Goal: Check status: Check status

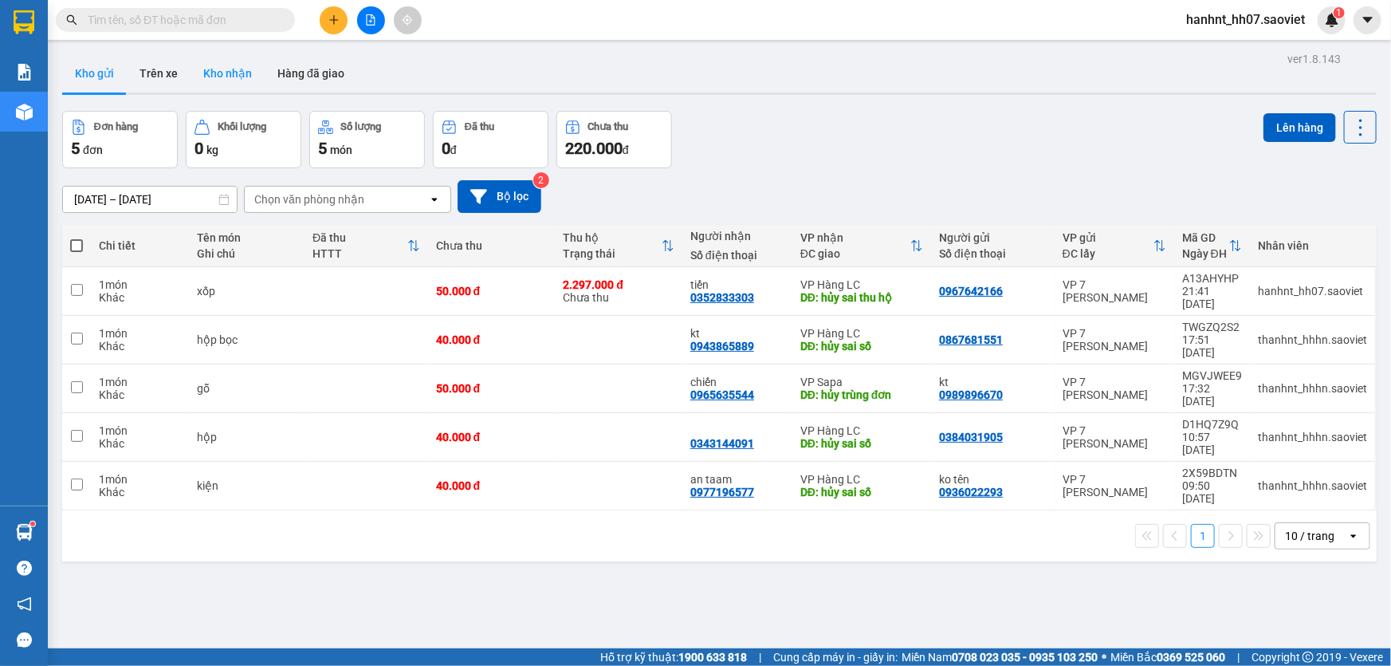
click at [210, 65] on button "Kho nhận" at bounding box center [228, 73] width 74 height 38
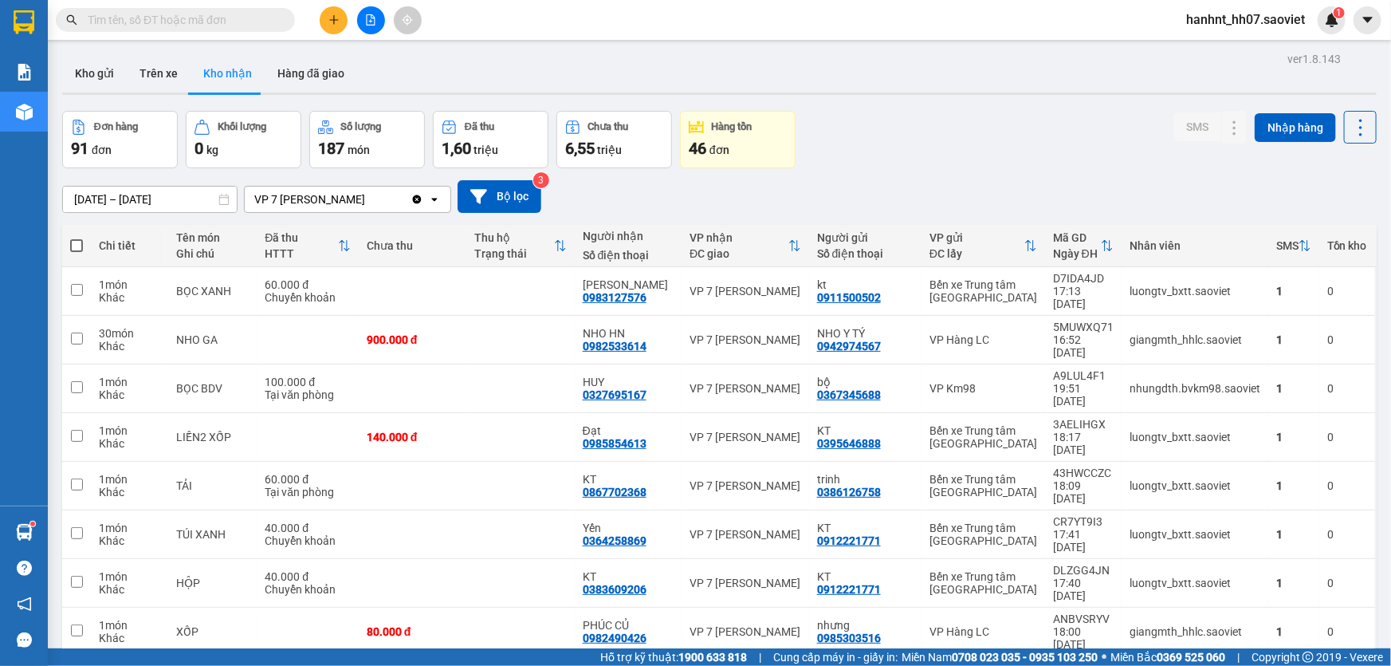
click at [1299, 252] on th "SMS" at bounding box center [1293, 246] width 51 height 42
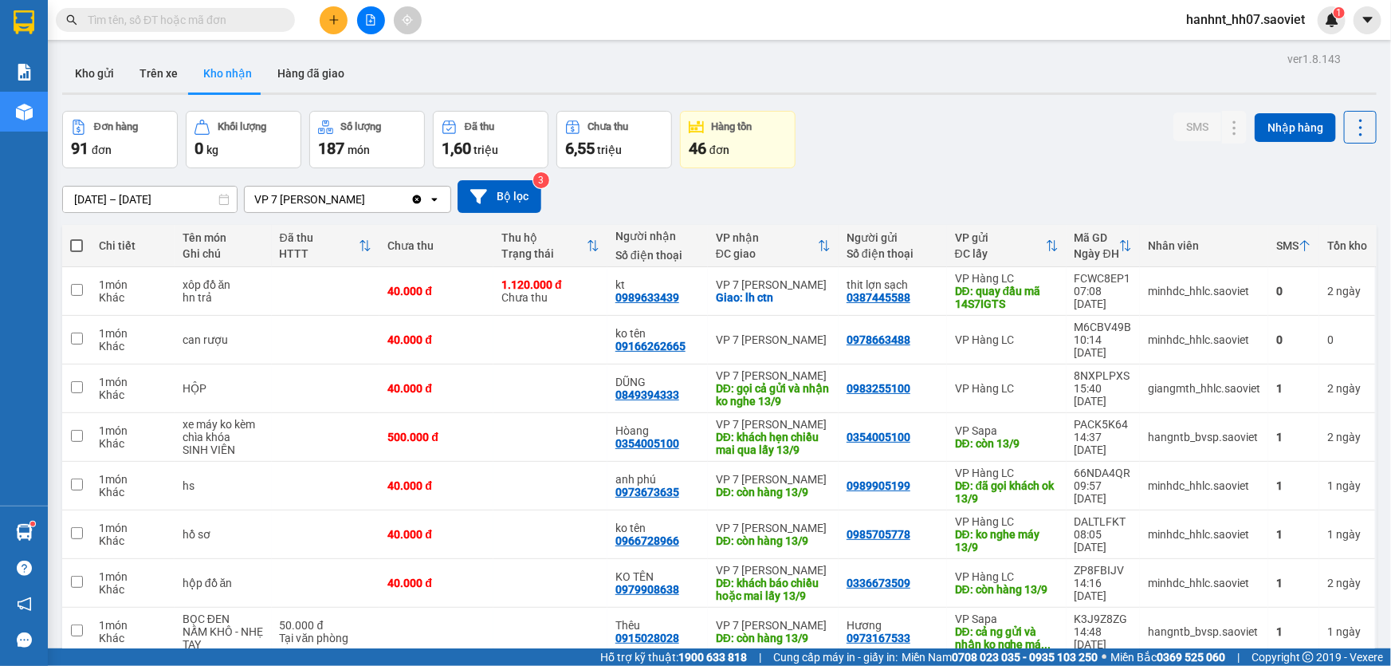
click at [1300, 244] on icon at bounding box center [1305, 246] width 10 height 11
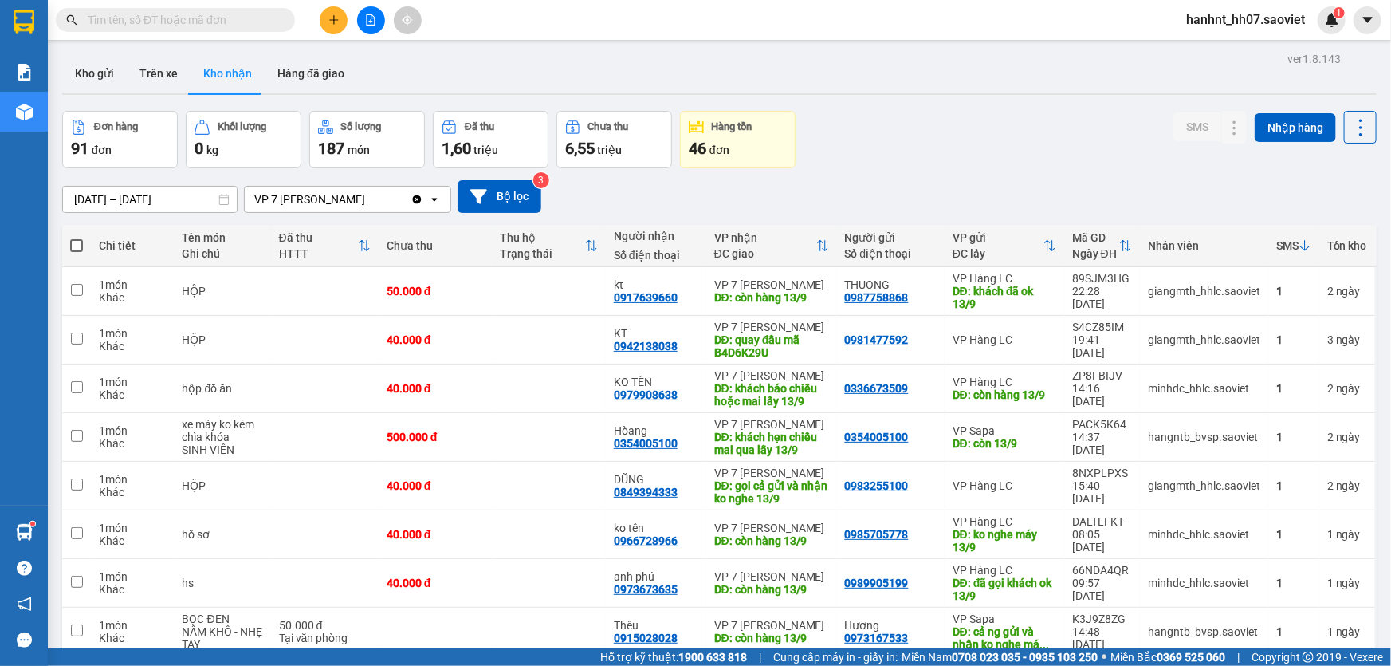
click at [1299, 244] on icon at bounding box center [1305, 245] width 13 height 13
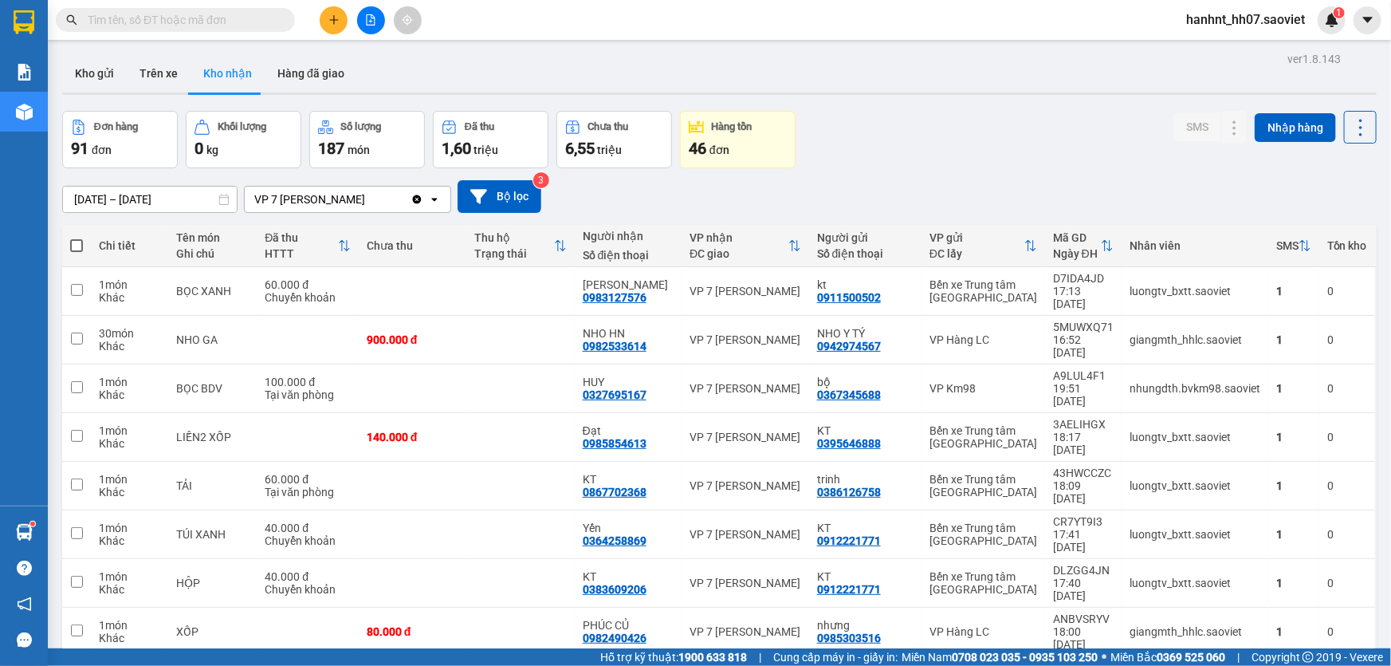
click at [797, 247] on icon at bounding box center [794, 245] width 13 height 13
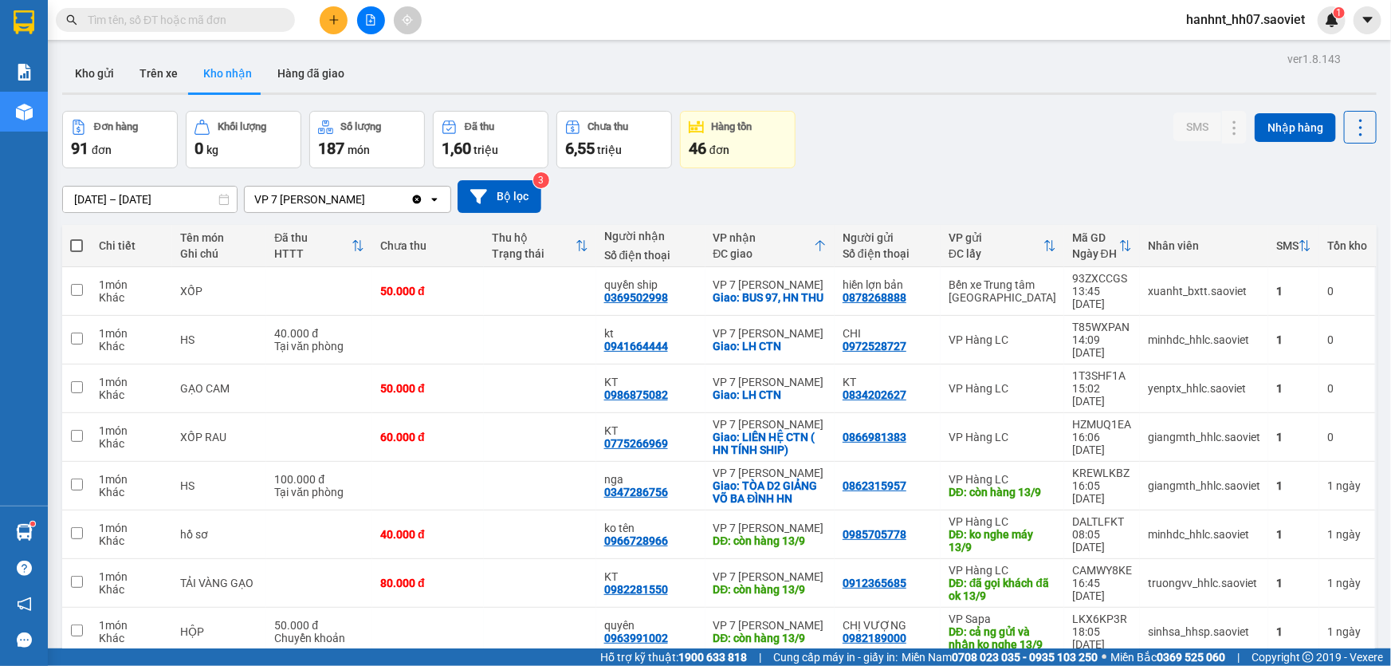
click at [797, 247] on div "ĐC giao" at bounding box center [763, 253] width 100 height 13
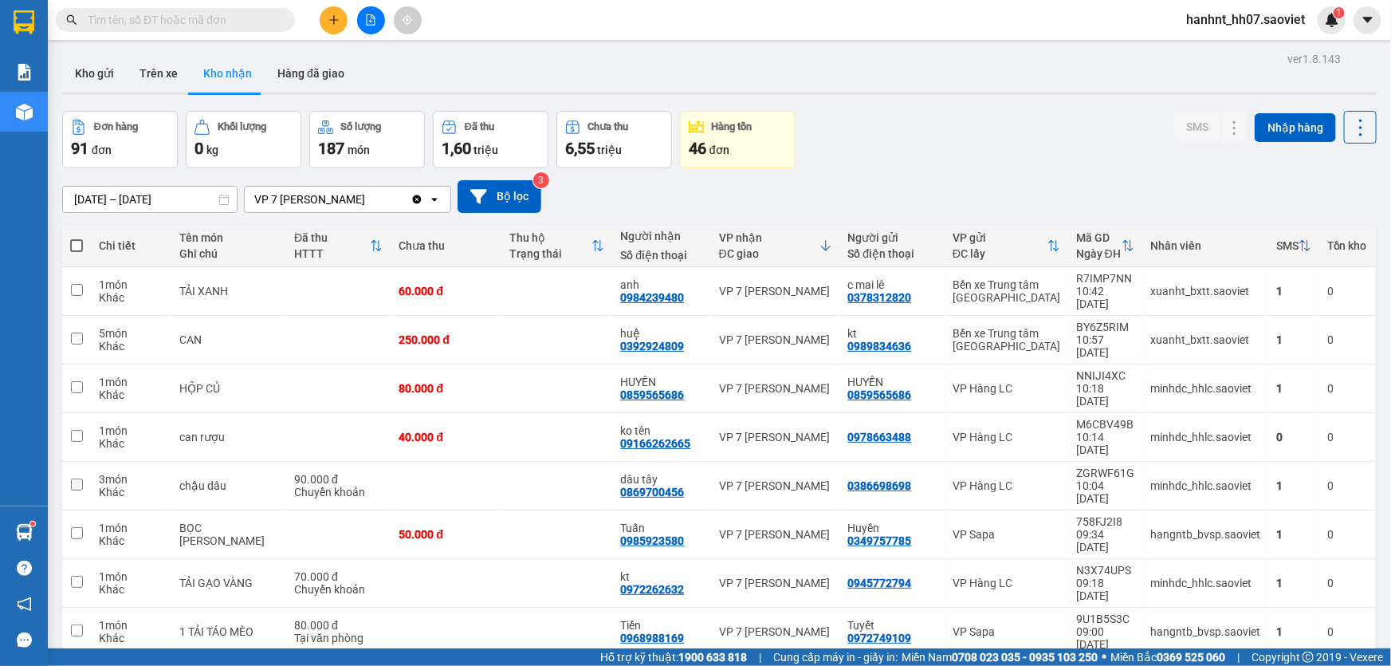
click at [819, 239] on div at bounding box center [825, 245] width 13 height 14
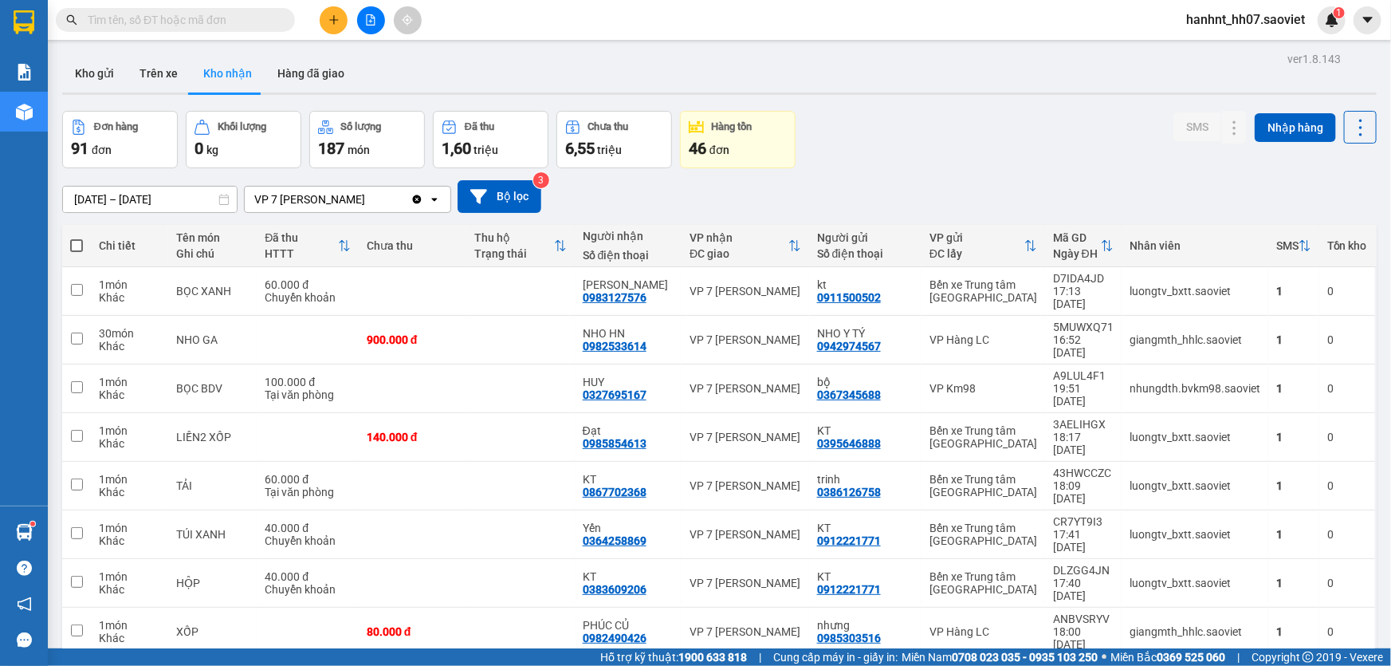
click at [574, 240] on th "Thu hộ Trạng thái" at bounding box center [520, 246] width 108 height 42
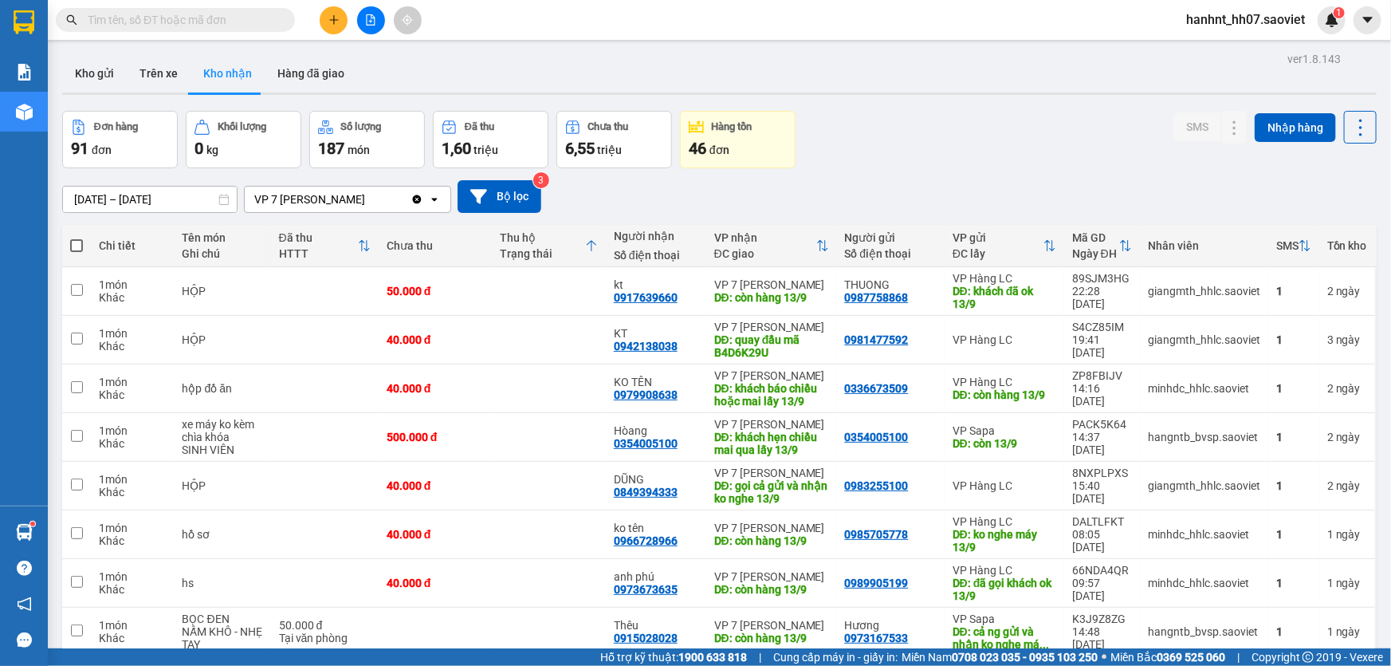
click at [573, 244] on div "Thu hộ Trạng thái" at bounding box center [542, 245] width 84 height 29
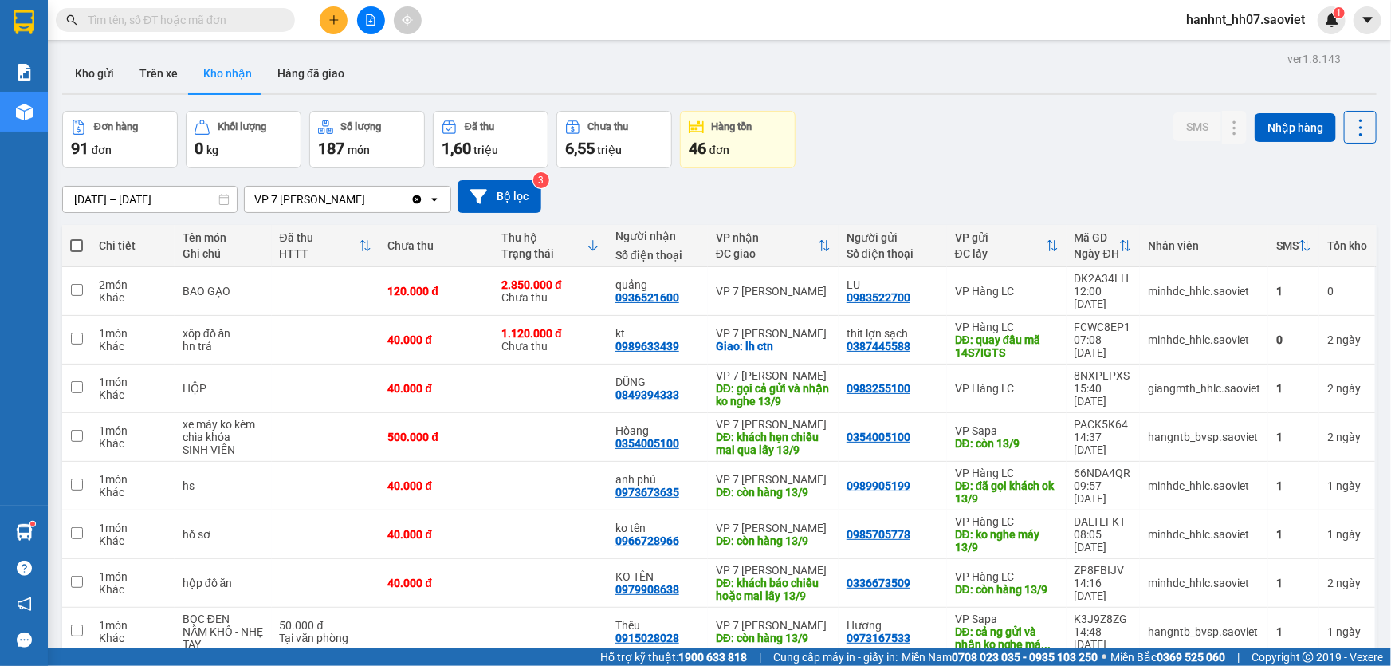
click at [573, 244] on div "Thu hộ Trạng thái" at bounding box center [543, 245] width 85 height 29
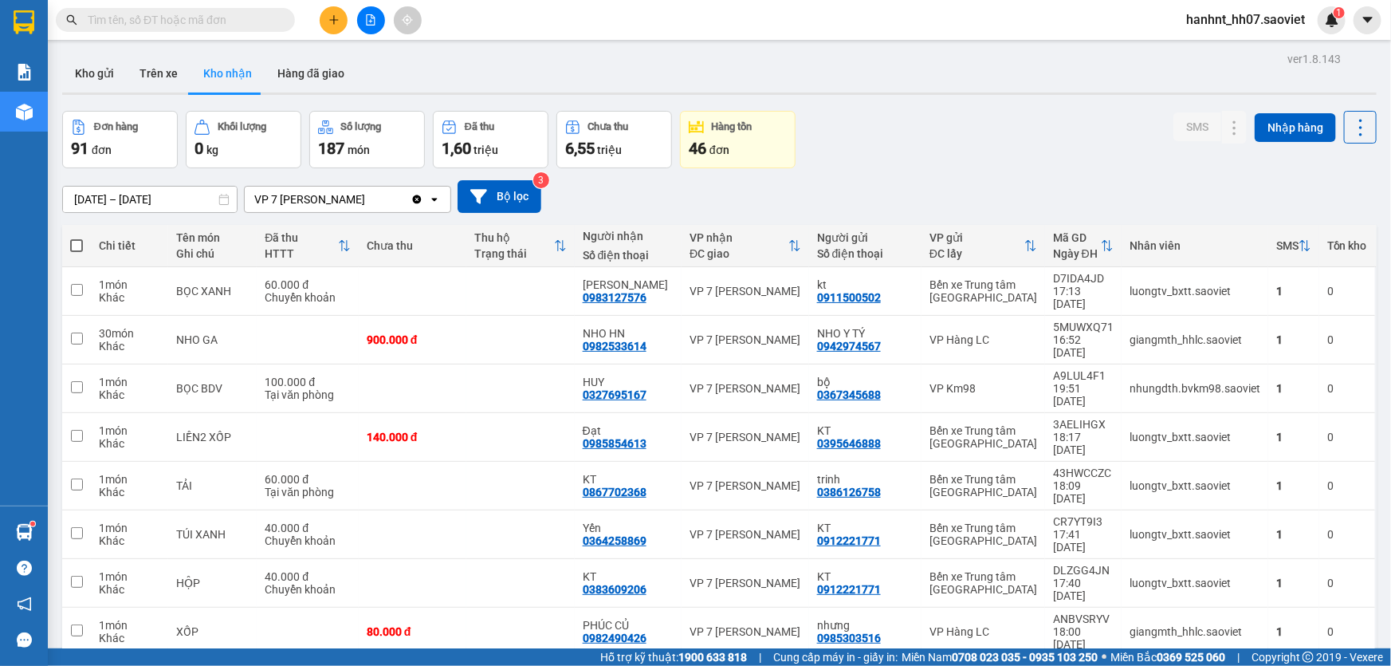
click at [344, 239] on div at bounding box center [344, 245] width 13 height 14
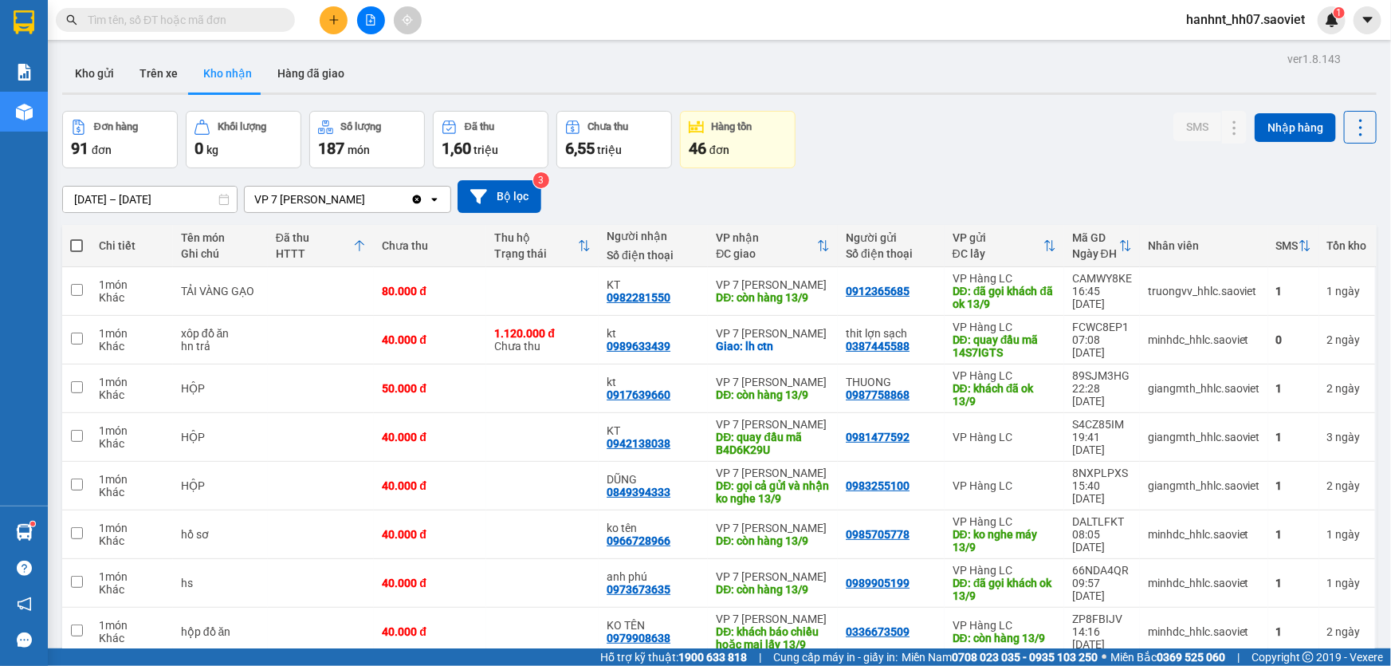
click at [344, 239] on div "Đã thu" at bounding box center [315, 237] width 78 height 13
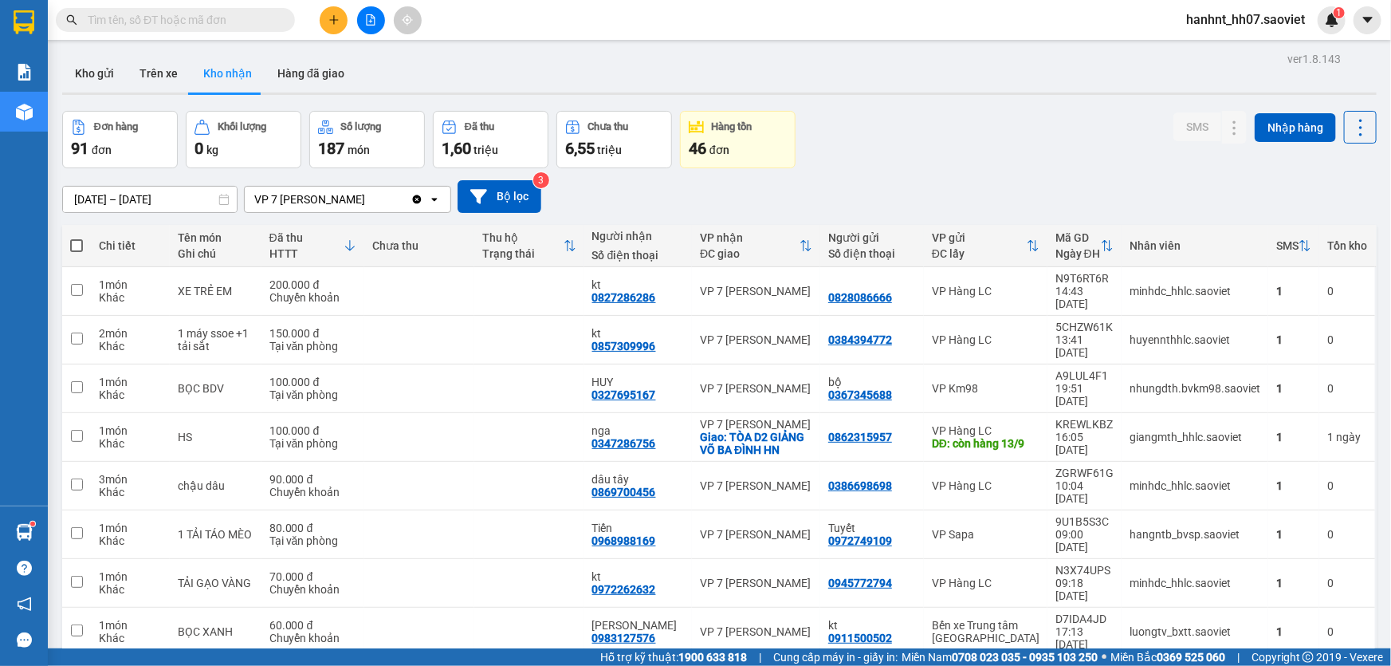
click at [344, 239] on div "Đã thu" at bounding box center [306, 237] width 75 height 13
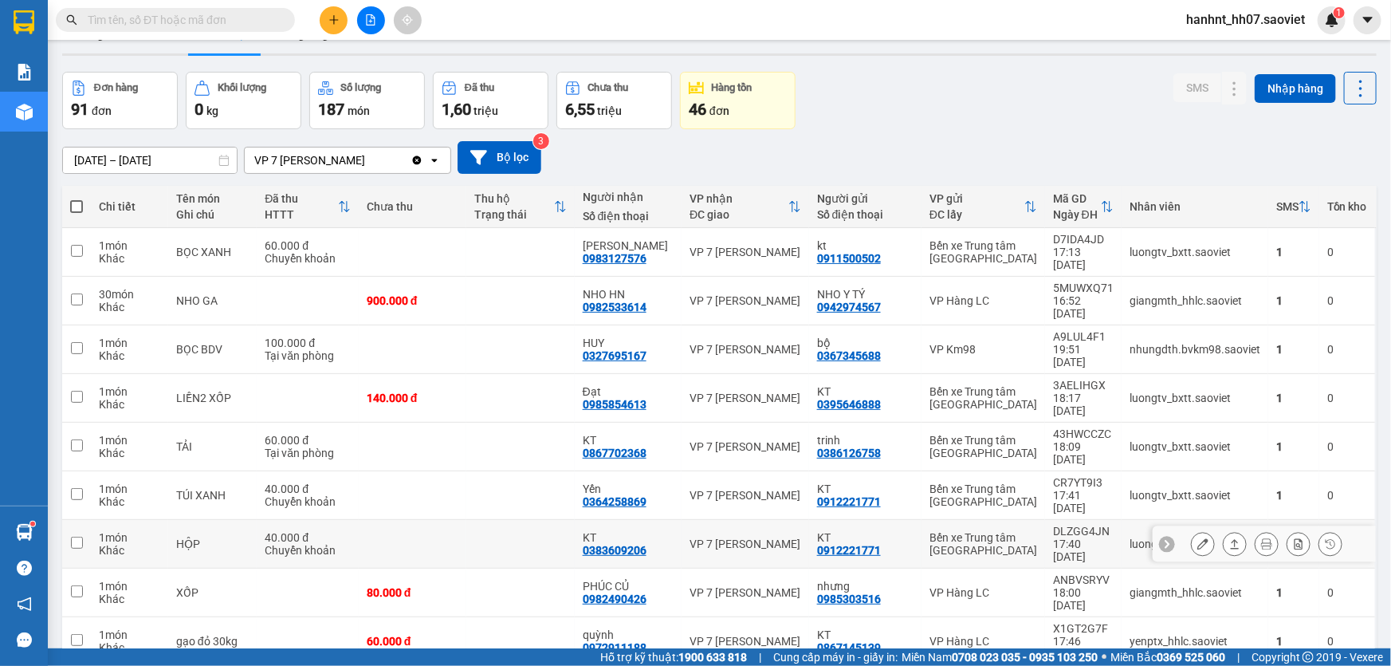
scroll to position [73, 0]
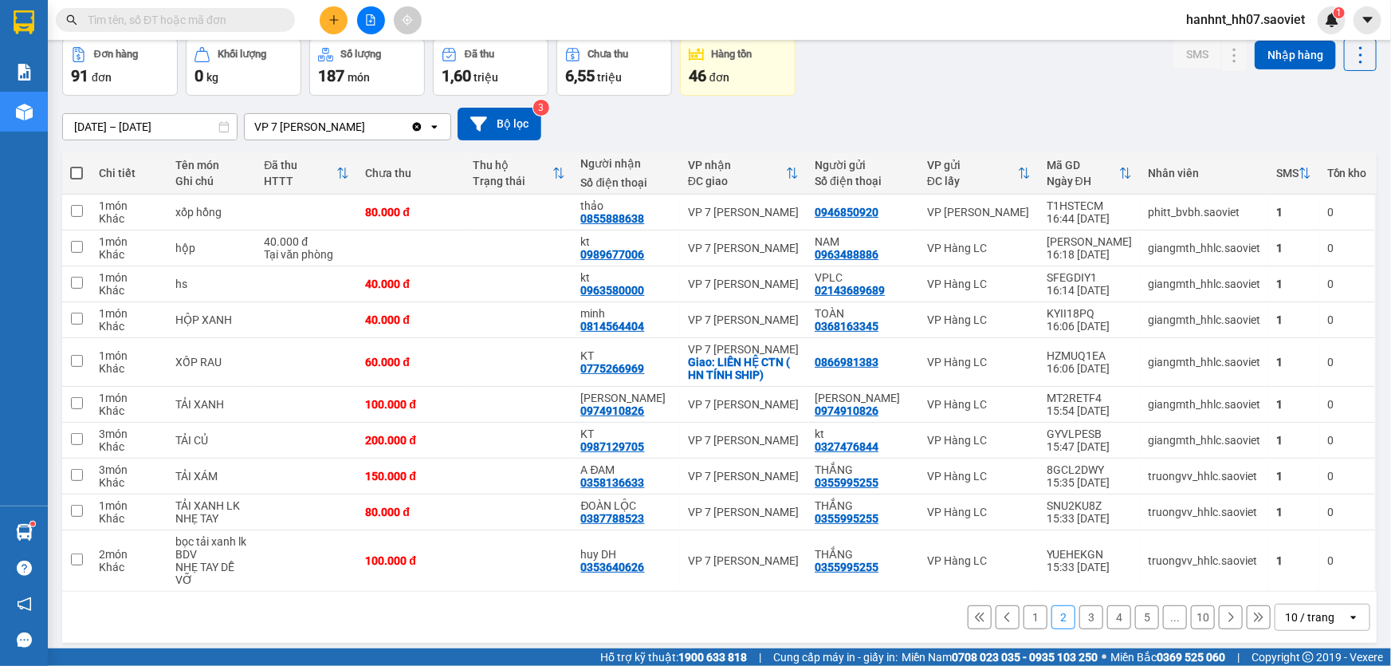
click at [1084, 605] on button "3" at bounding box center [1091, 617] width 24 height 24
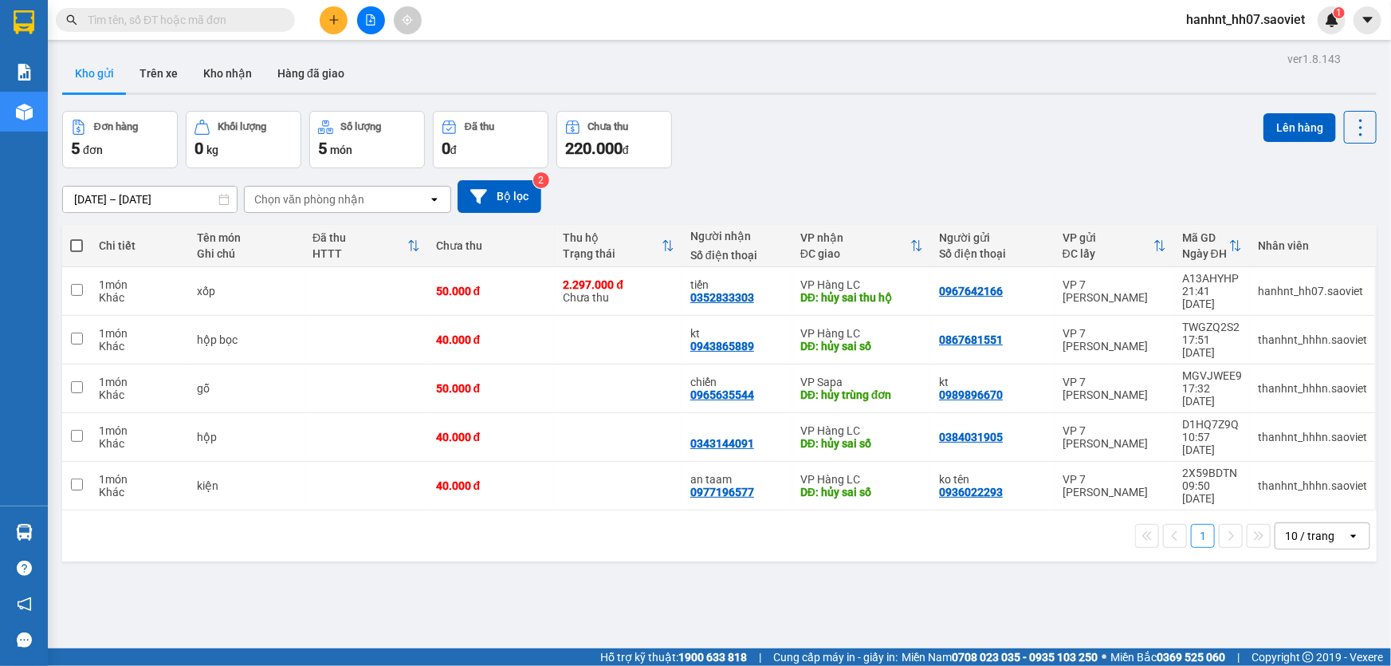
click at [240, 72] on button "Kho nhận" at bounding box center [228, 73] width 74 height 38
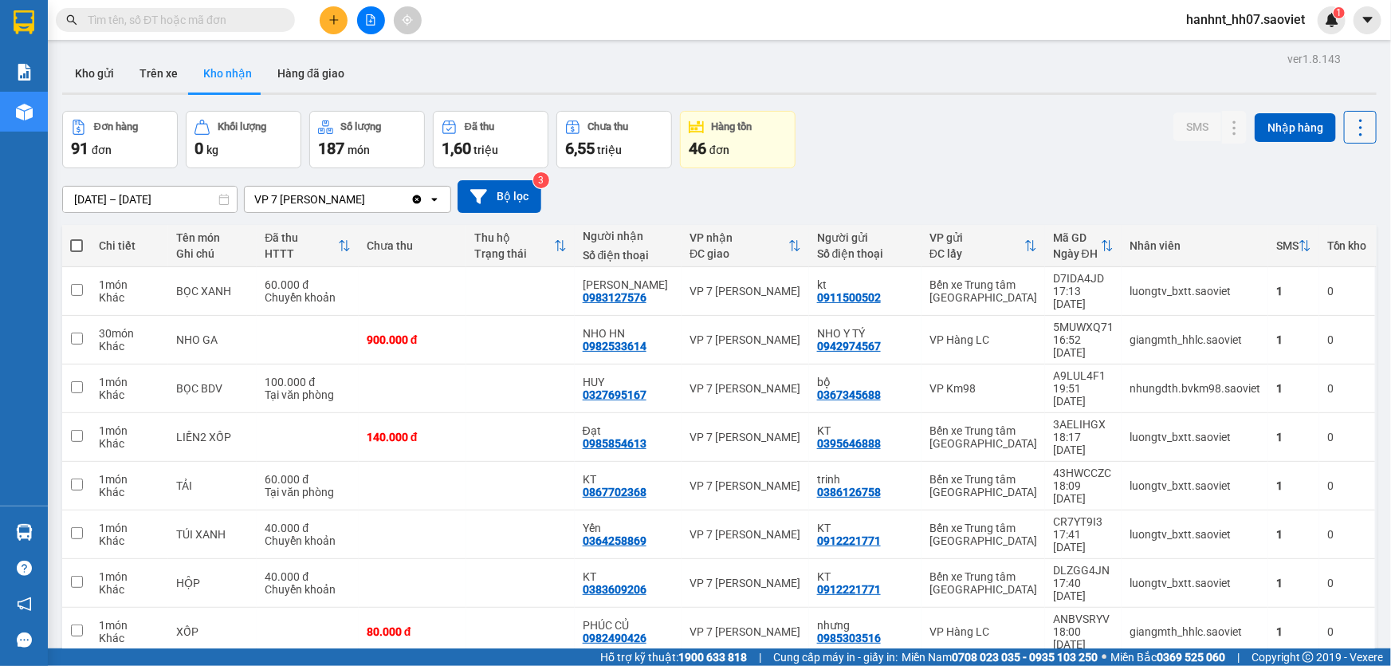
click at [1354, 134] on icon at bounding box center [1361, 127] width 22 height 22
click at [1314, 199] on span "Làm mới" at bounding box center [1328, 199] width 44 height 16
click at [1294, 255] on div "SMS" at bounding box center [1293, 246] width 35 height 32
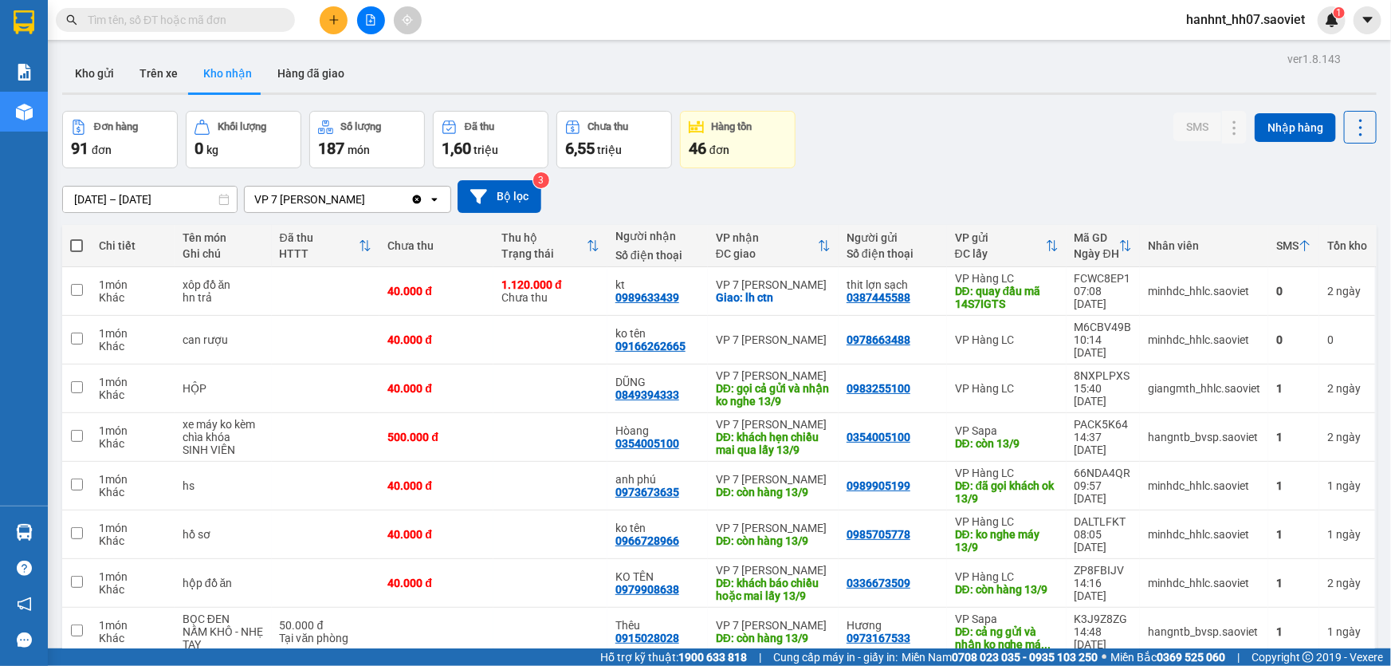
click at [1299, 247] on icon at bounding box center [1305, 245] width 13 height 13
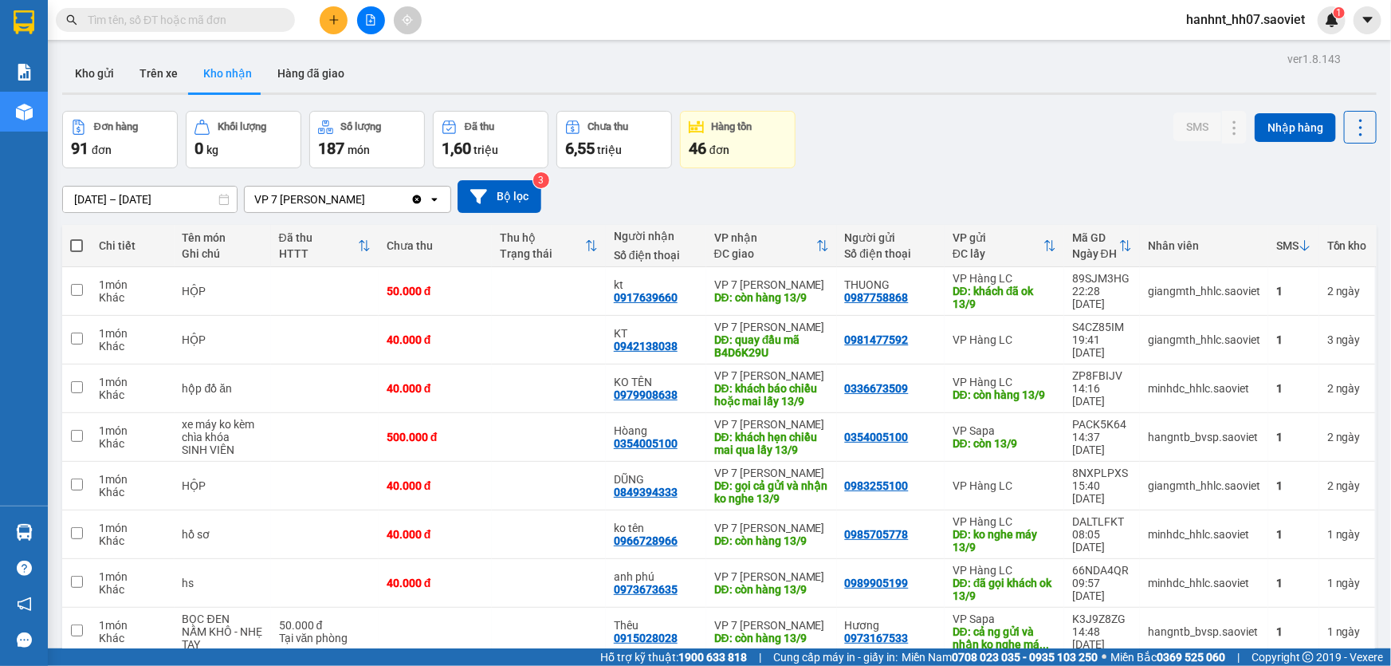
click at [1299, 247] on icon at bounding box center [1305, 245] width 13 height 13
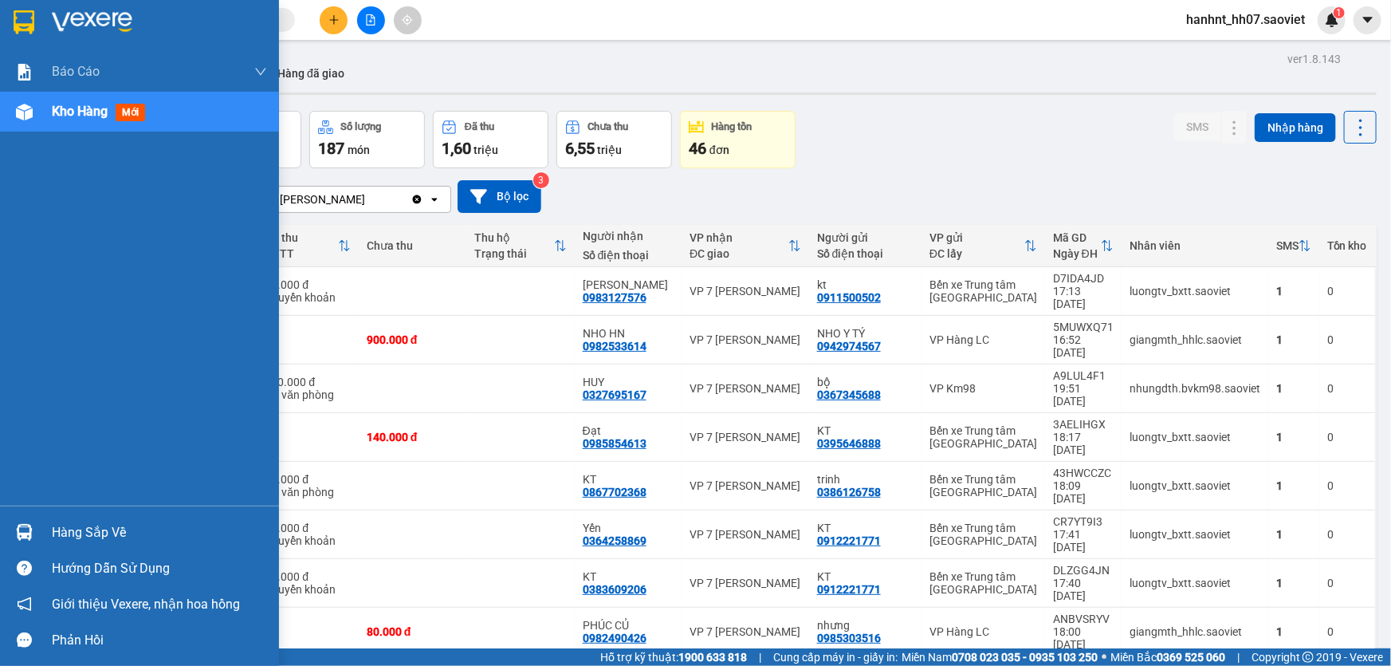
click at [101, 538] on div "Hàng sắp về" at bounding box center [159, 533] width 215 height 24
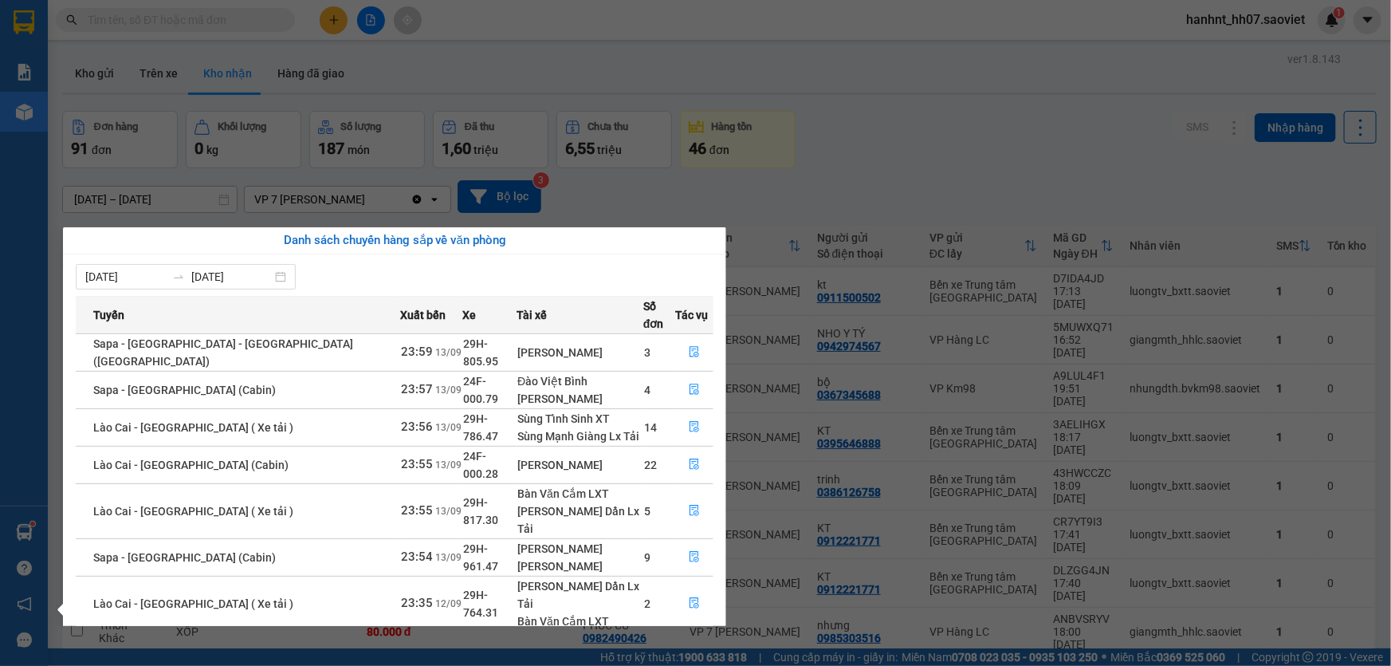
click at [455, 60] on section "Kết quả tìm kiếm ( 43 ) Bộ lọc Mã ĐH Trạng thái Món hàng Thu hộ Tổng cước Chưa …" at bounding box center [695, 333] width 1391 height 666
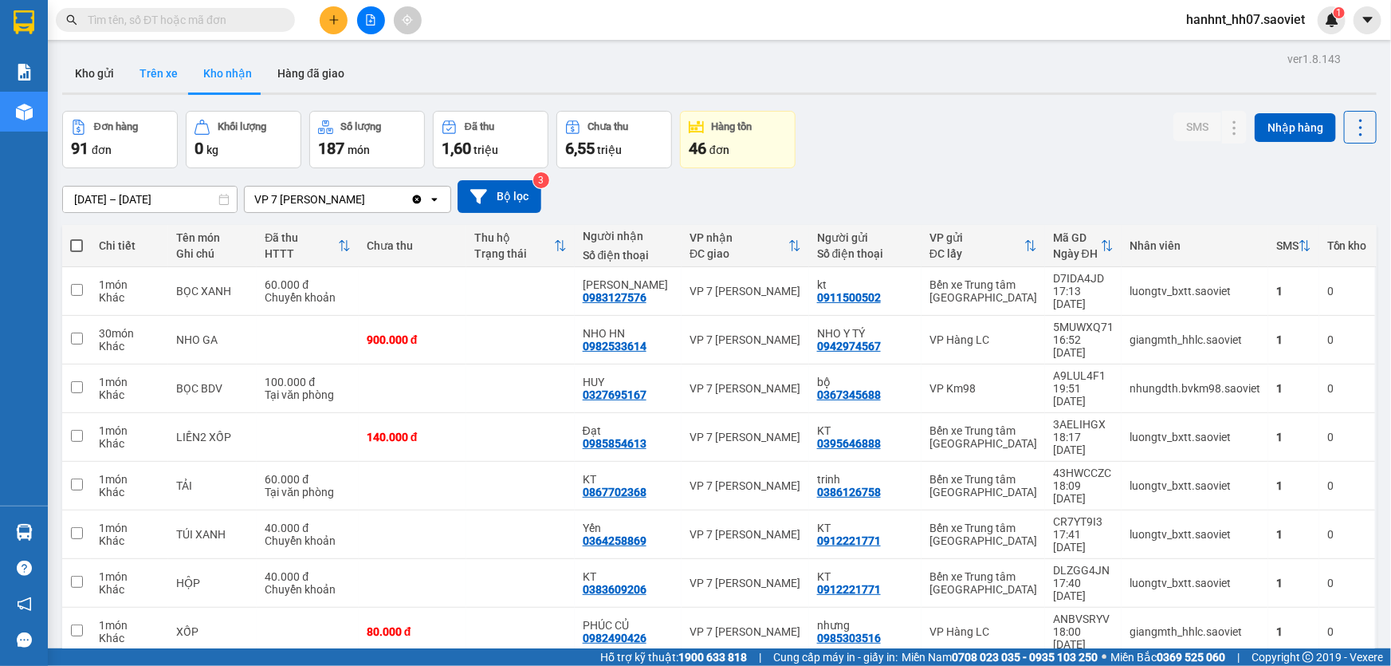
click at [162, 72] on button "Trên xe" at bounding box center [159, 73] width 64 height 38
type input "[DATE] – [DATE]"
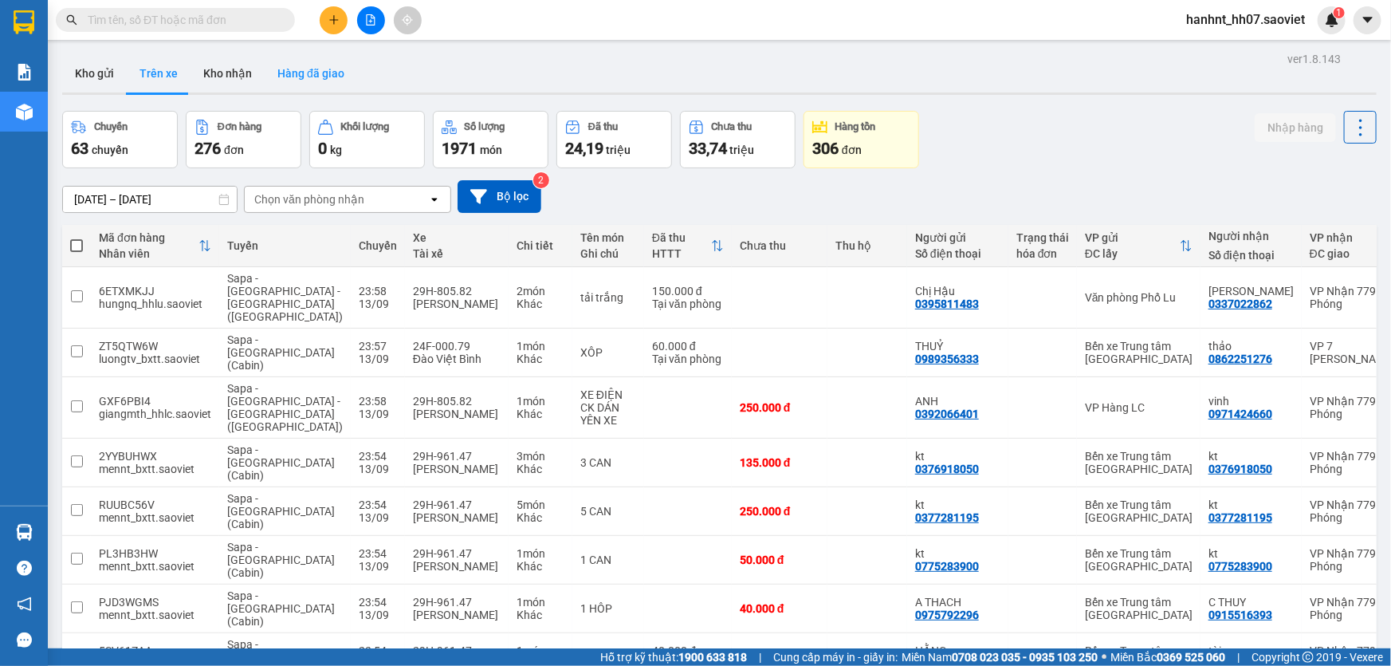
click at [308, 75] on button "Hàng đã giao" at bounding box center [311, 73] width 92 height 38
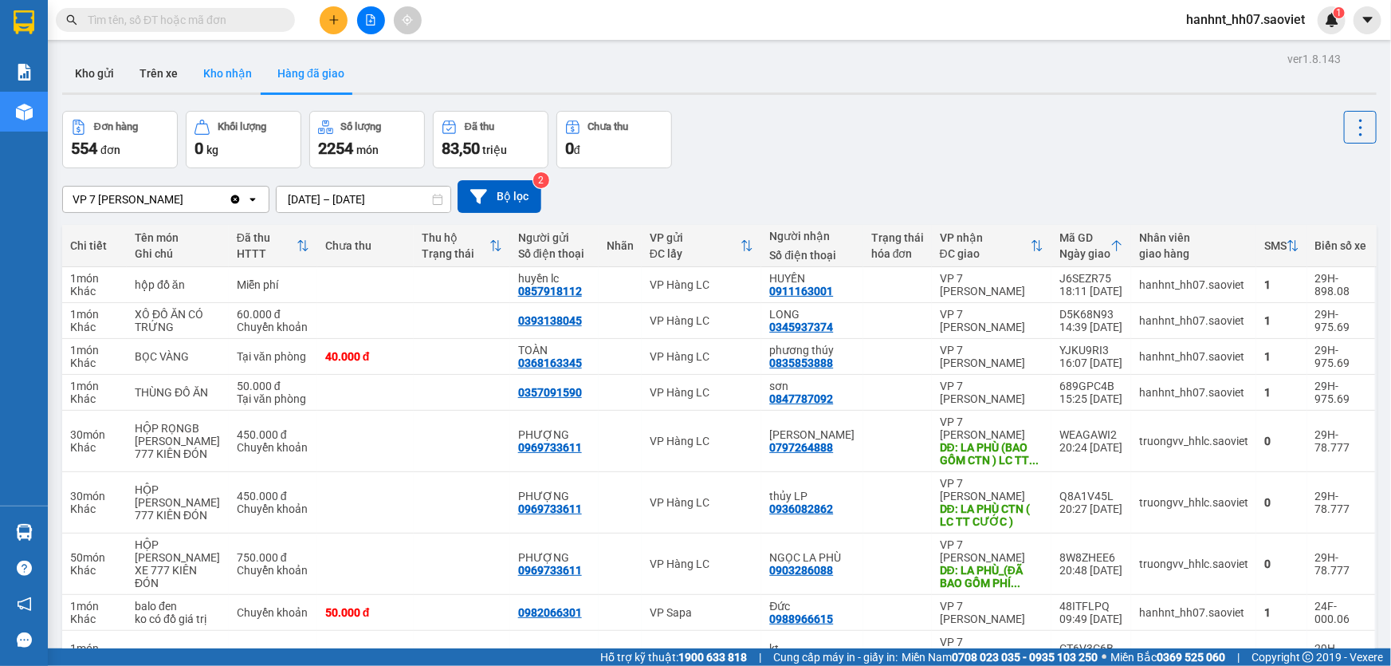
click at [230, 77] on button "Kho nhận" at bounding box center [228, 73] width 74 height 38
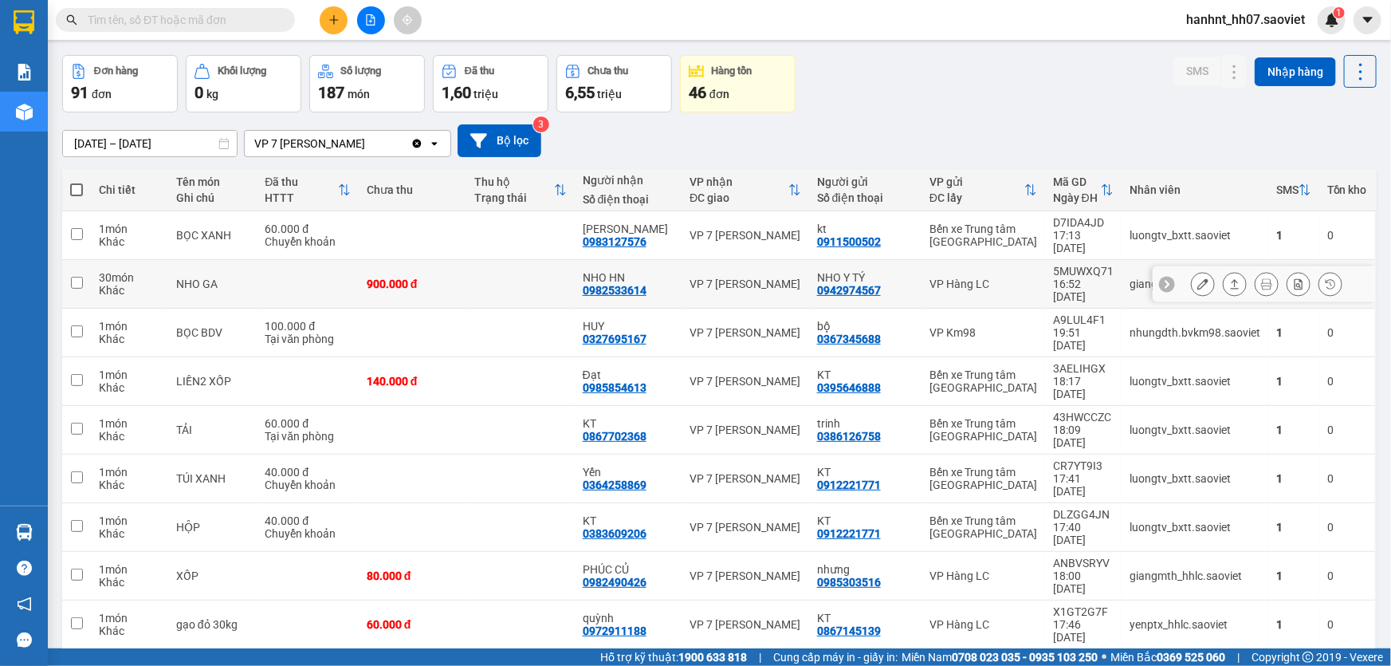
scroll to position [73, 0]
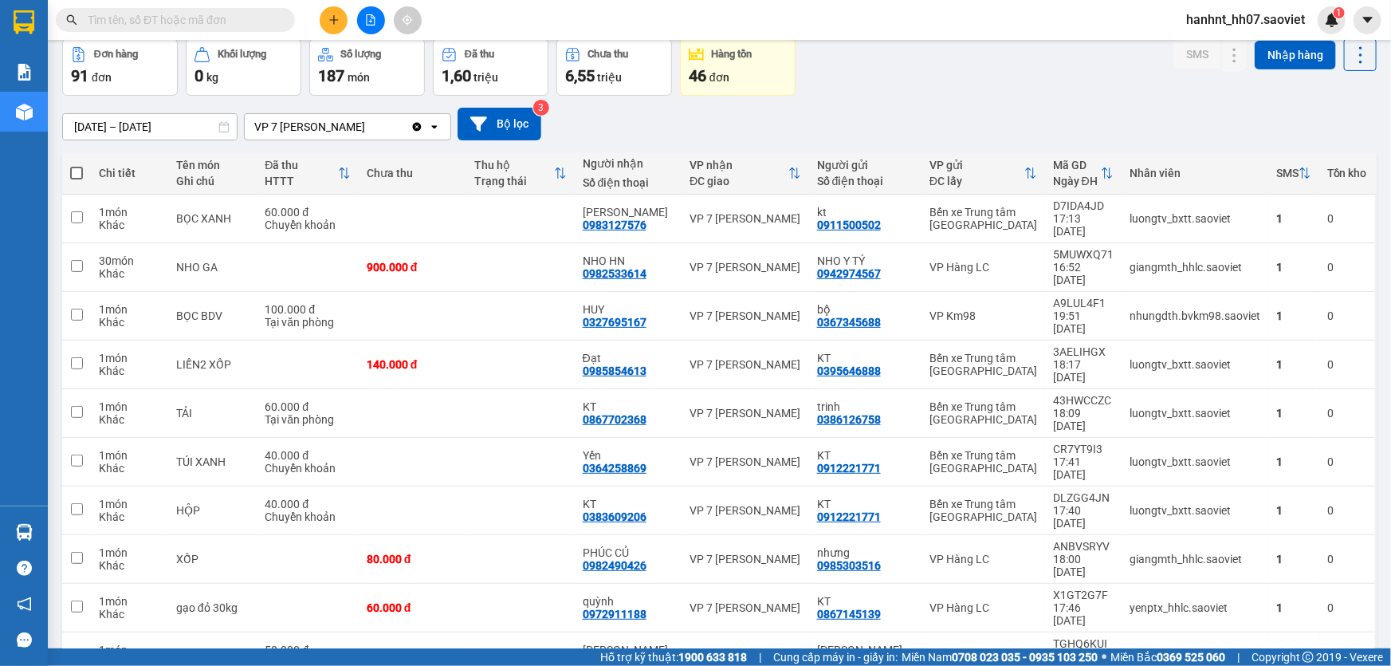
click at [1289, 546] on span "100 / trang" at bounding box center [1304, 543] width 57 height 16
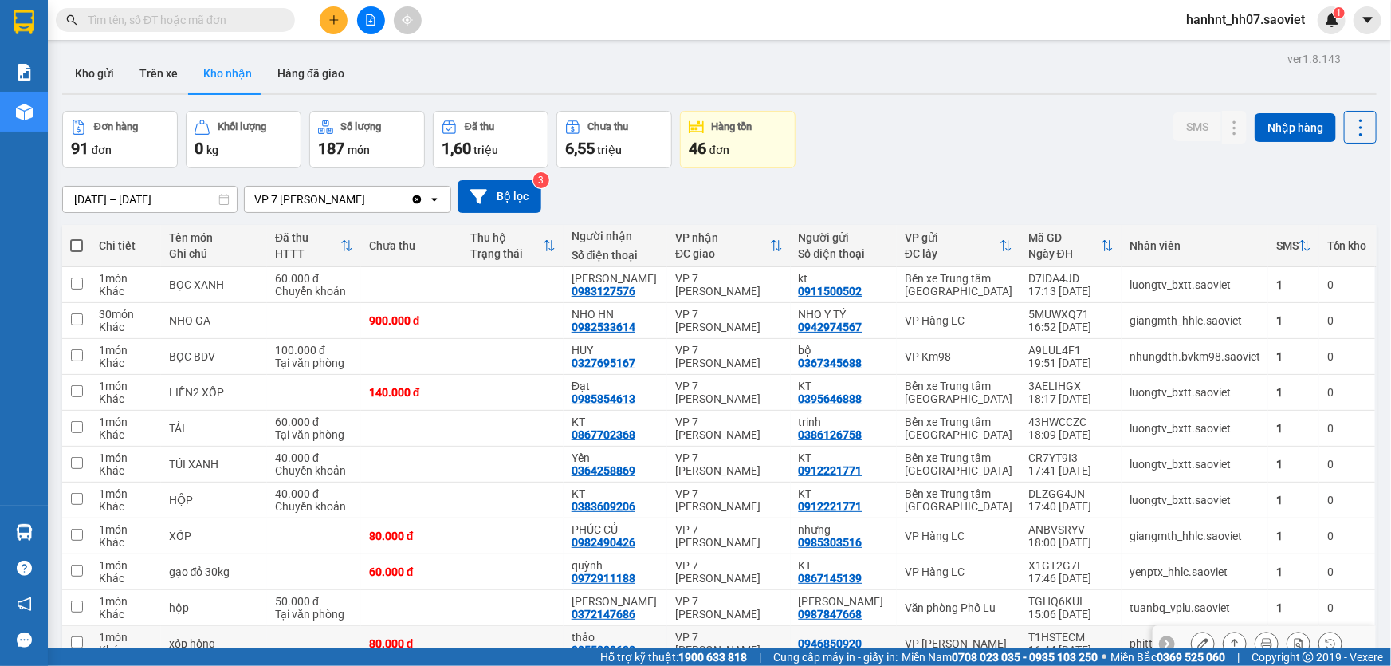
scroll to position [0, 0]
click at [167, 200] on input "[DATE] – [DATE]" at bounding box center [150, 200] width 174 height 26
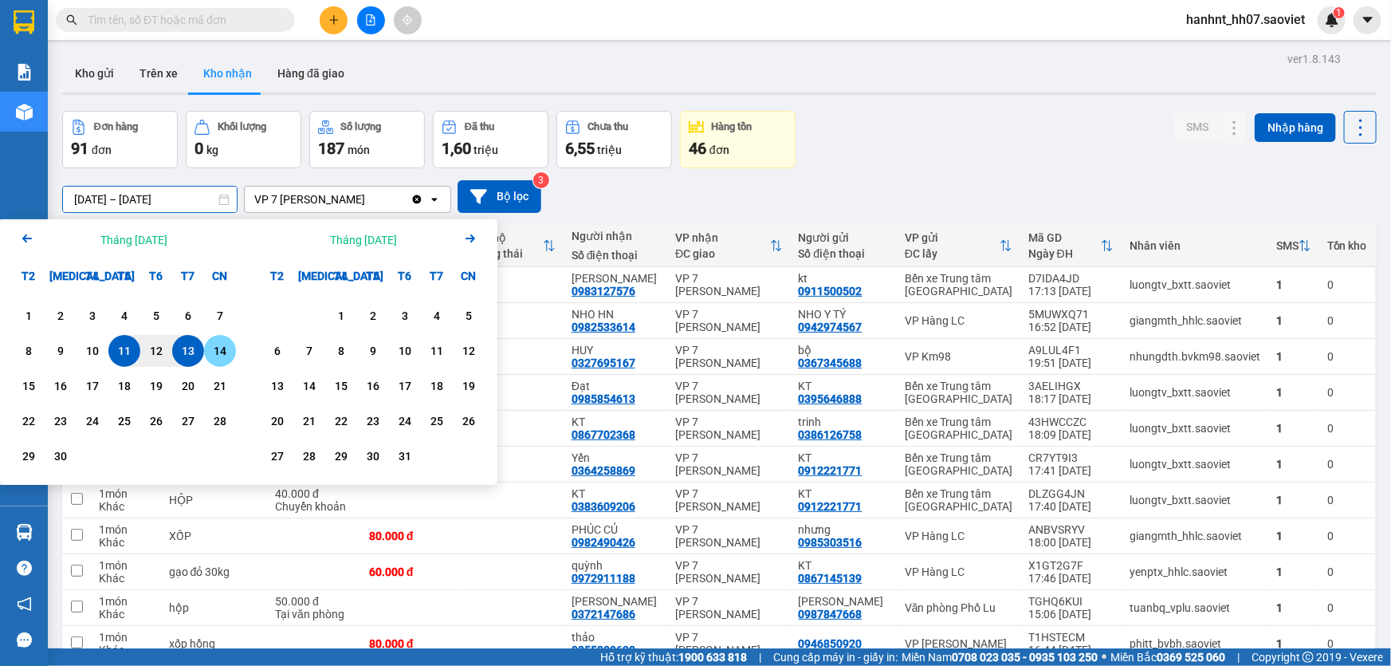
click at [210, 350] on div "14" at bounding box center [220, 350] width 22 height 19
click at [596, 196] on div "[DATE] – / / Press the down arrow key to interact with the calendar and select …" at bounding box center [719, 196] width 1314 height 33
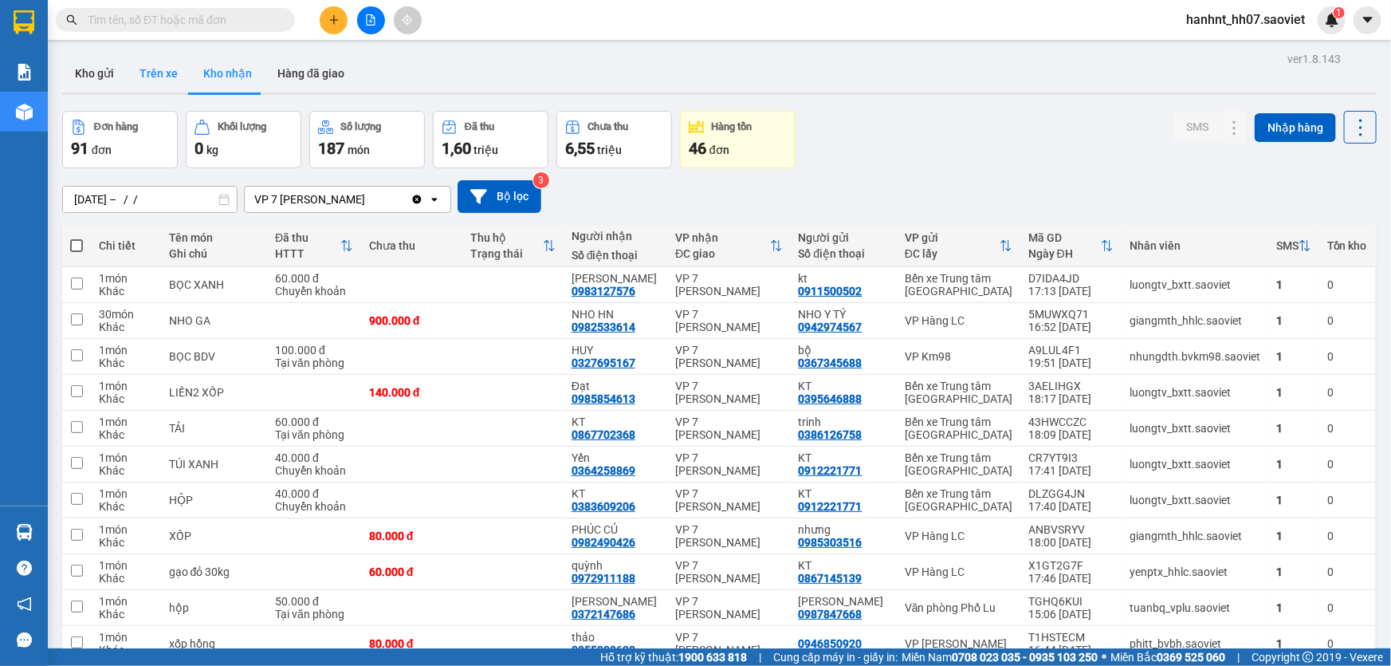
click at [163, 77] on button "Trên xe" at bounding box center [159, 73] width 64 height 38
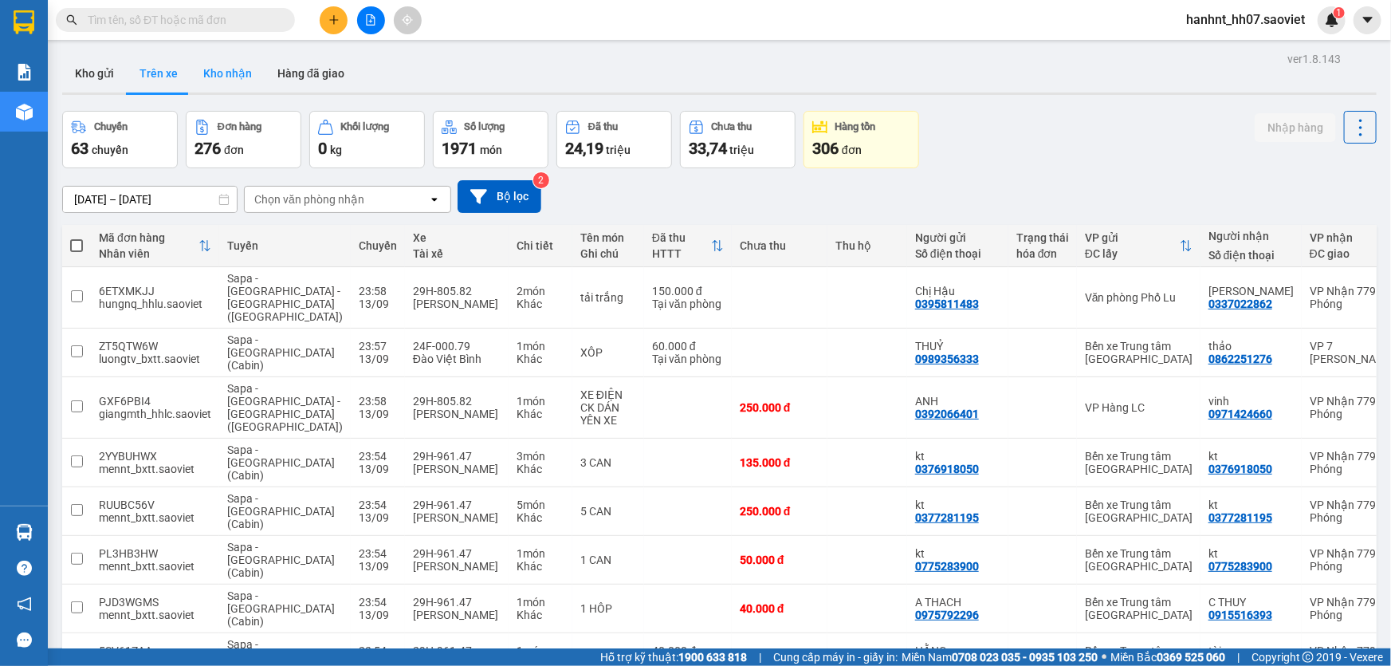
click at [222, 77] on button "Kho nhận" at bounding box center [228, 73] width 74 height 38
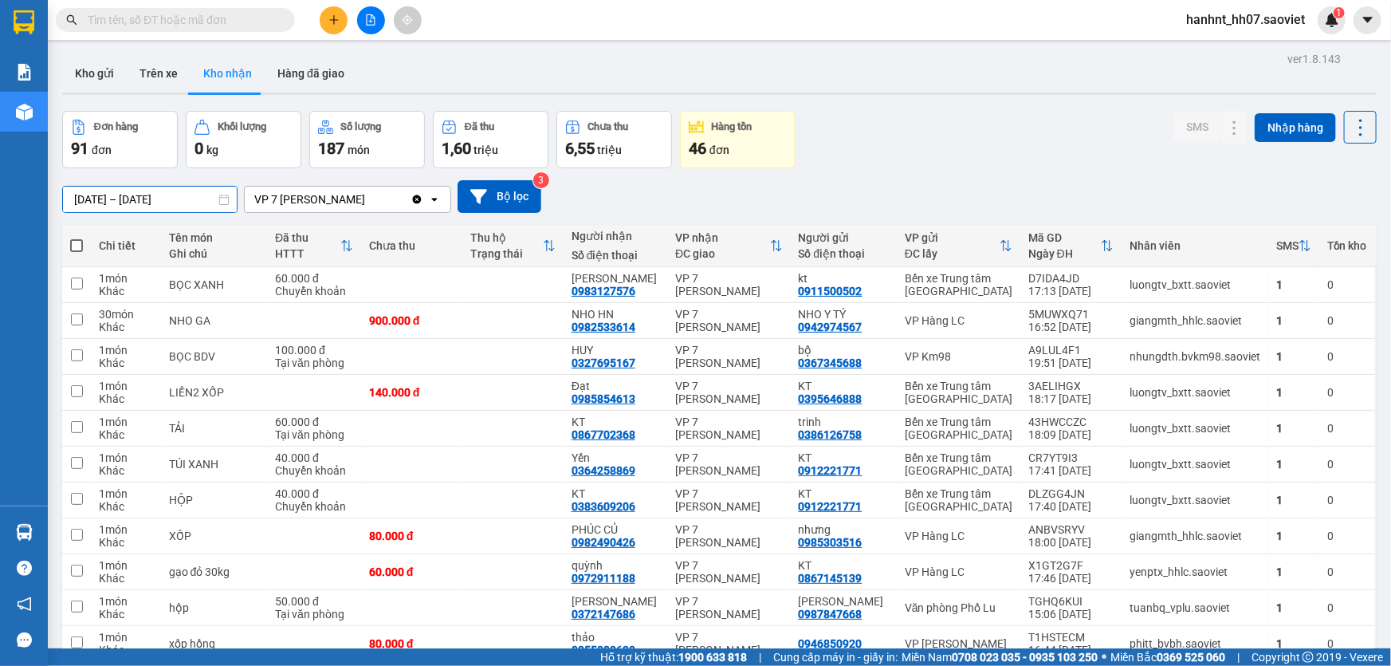
click at [158, 198] on input "[DATE] – [DATE]" at bounding box center [150, 200] width 174 height 26
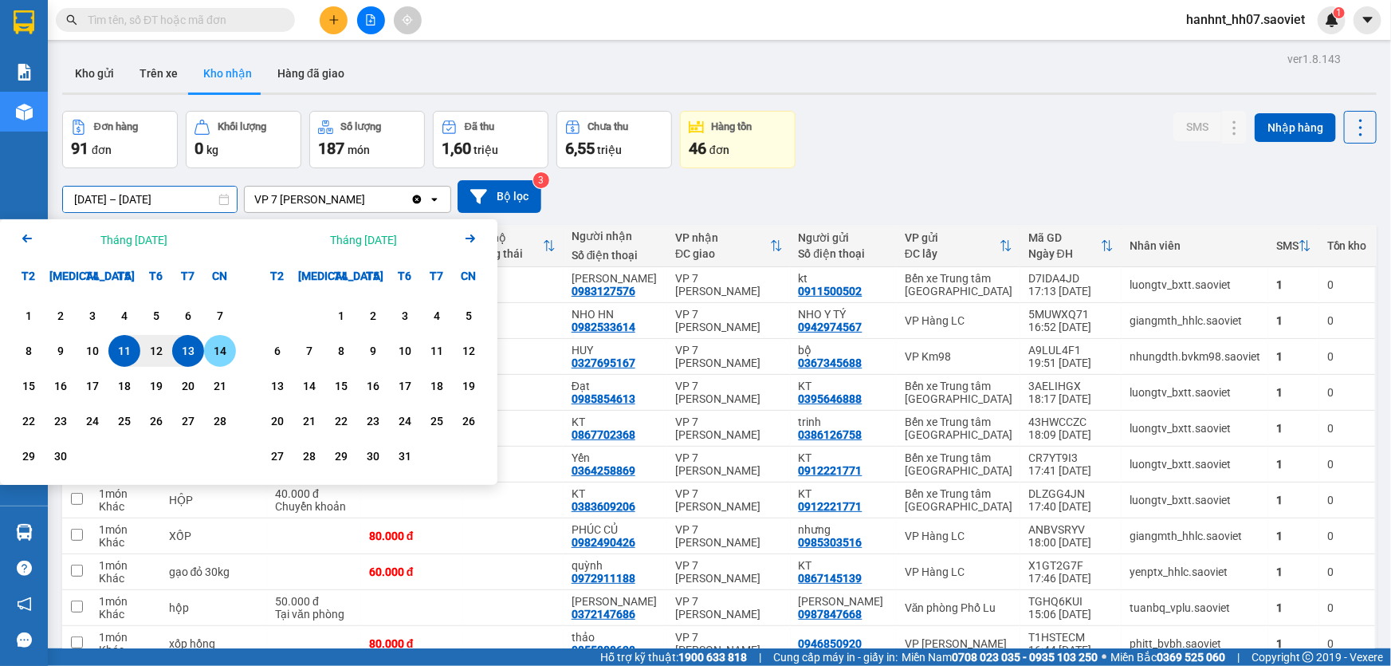
click at [218, 350] on div "14" at bounding box center [220, 350] width 22 height 19
click at [122, 348] on div "11" at bounding box center [124, 350] width 22 height 19
type input "[DATE] – [DATE]"
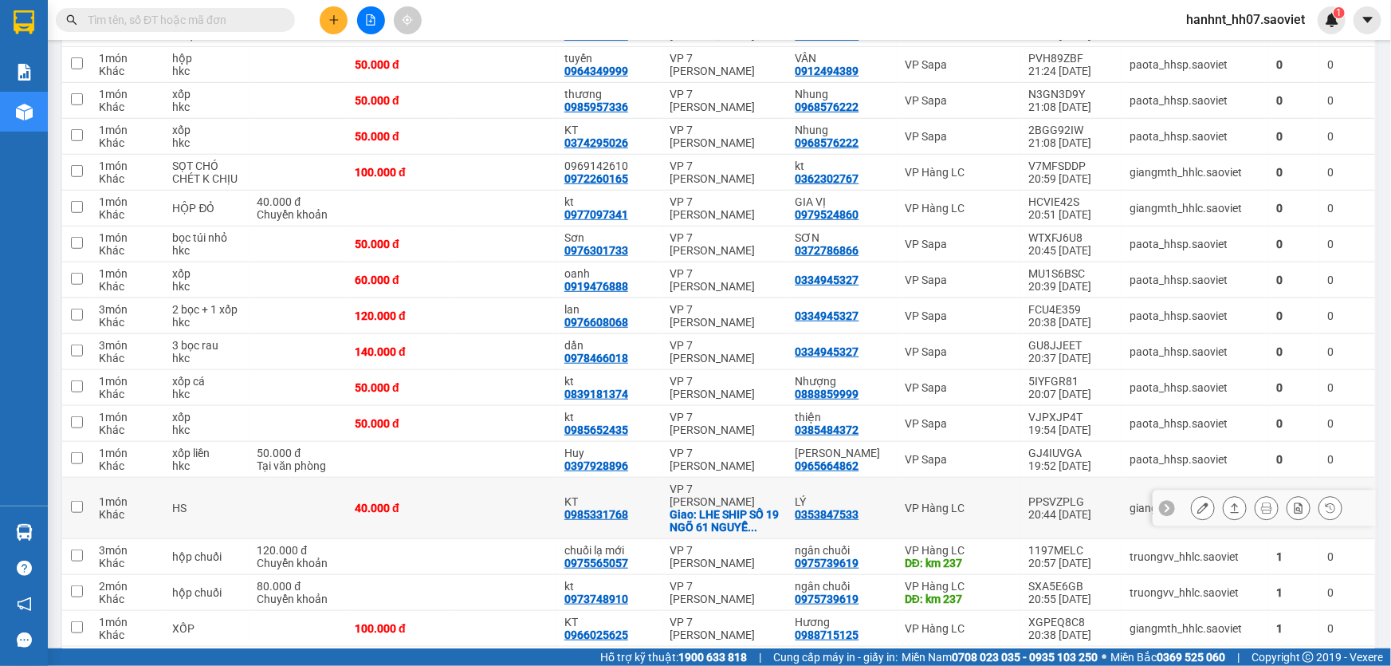
scroll to position [507, 0]
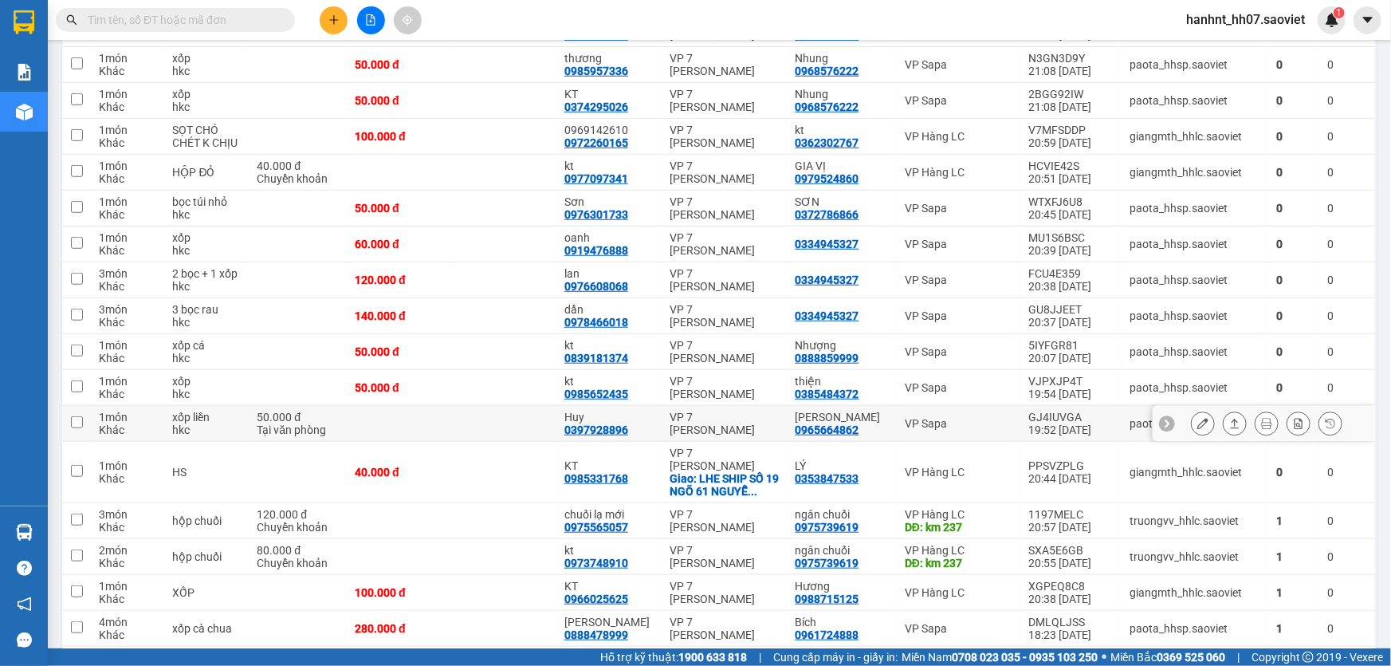
click at [72, 418] on input "checkbox" at bounding box center [77, 422] width 12 height 12
checkbox input "true"
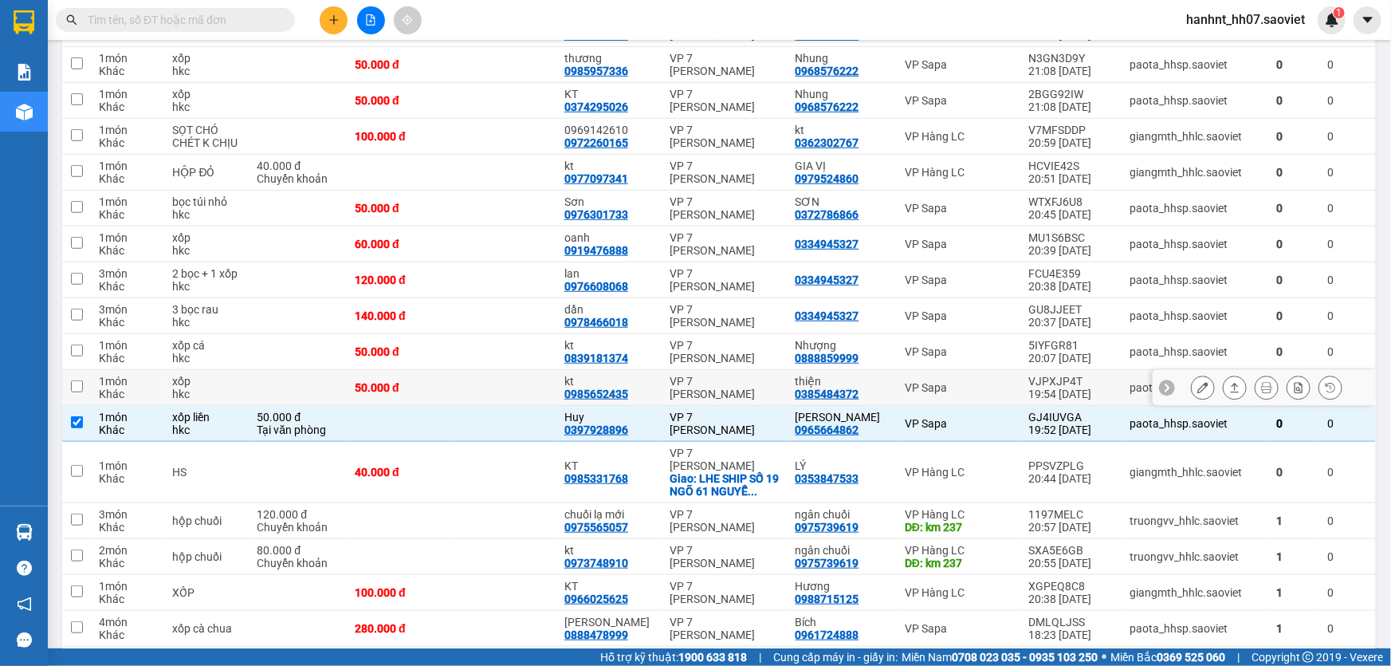
click at [101, 387] on div "Khác" at bounding box center [127, 393] width 57 height 13
checkbox input "true"
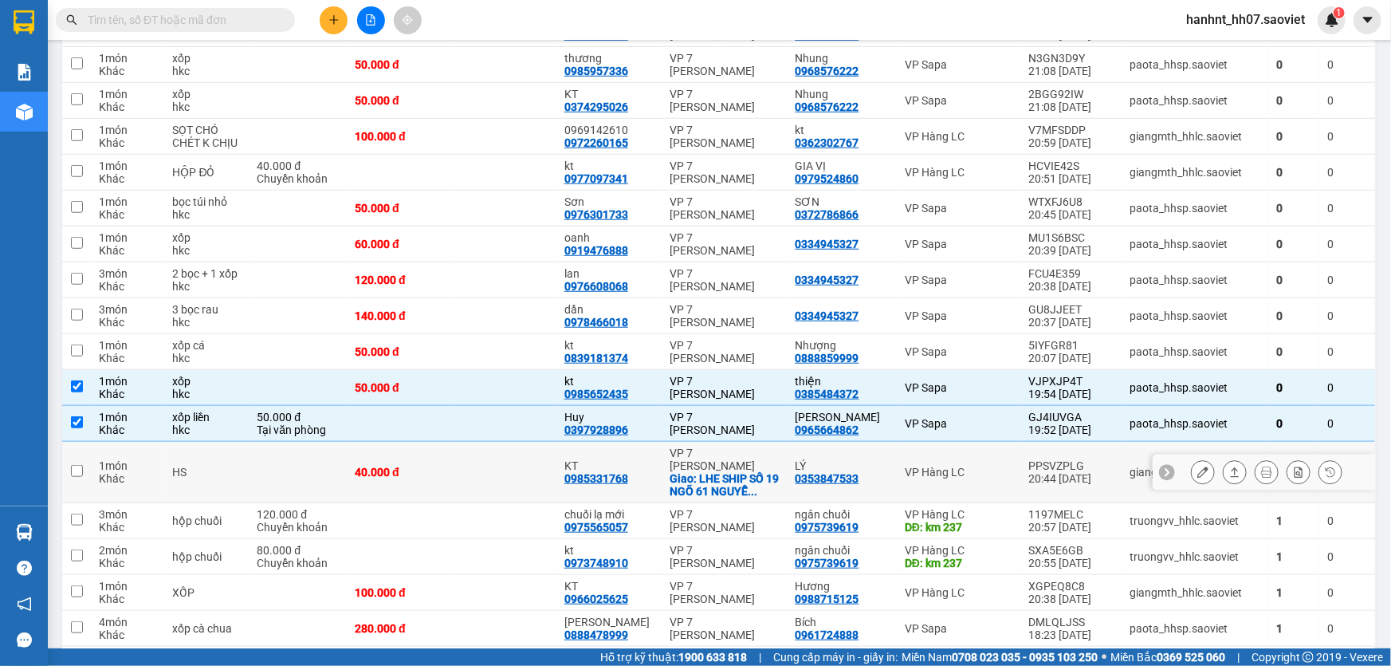
click at [91, 467] on td "1 món Khác" at bounding box center [127, 472] width 73 height 61
checkbox input "true"
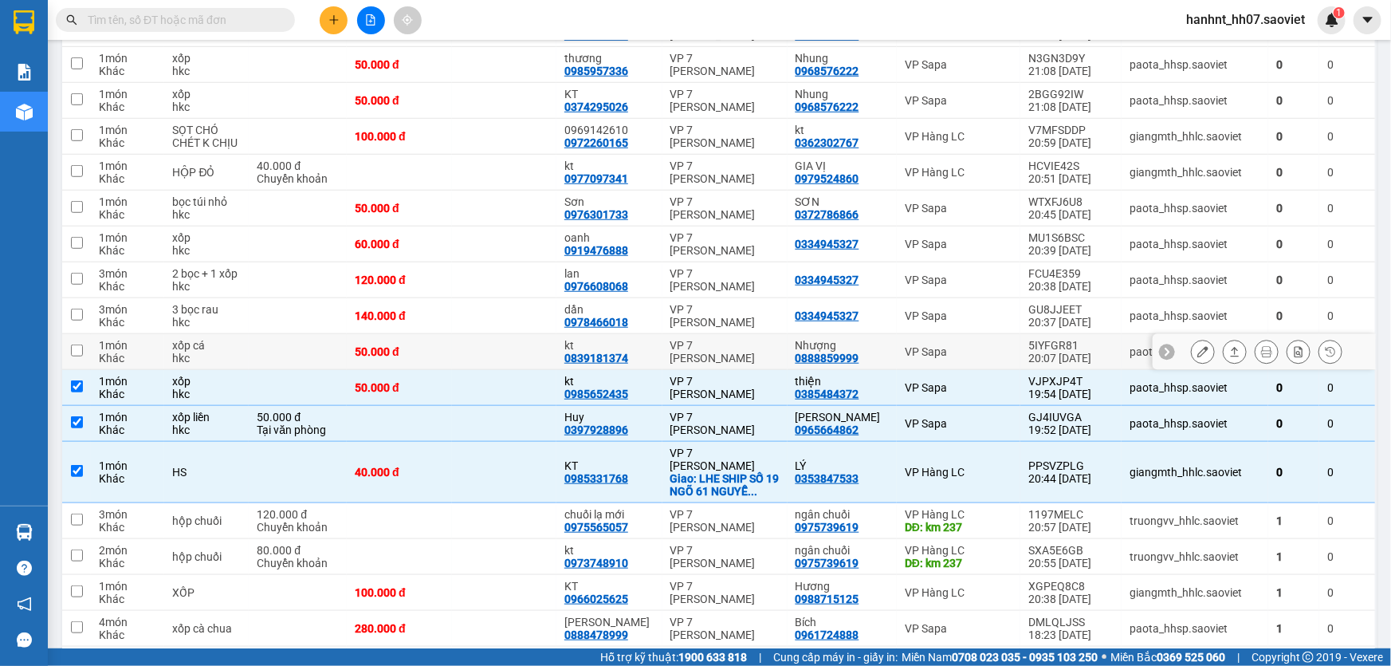
click at [111, 339] on div "1 món" at bounding box center [127, 345] width 57 height 13
checkbox input "true"
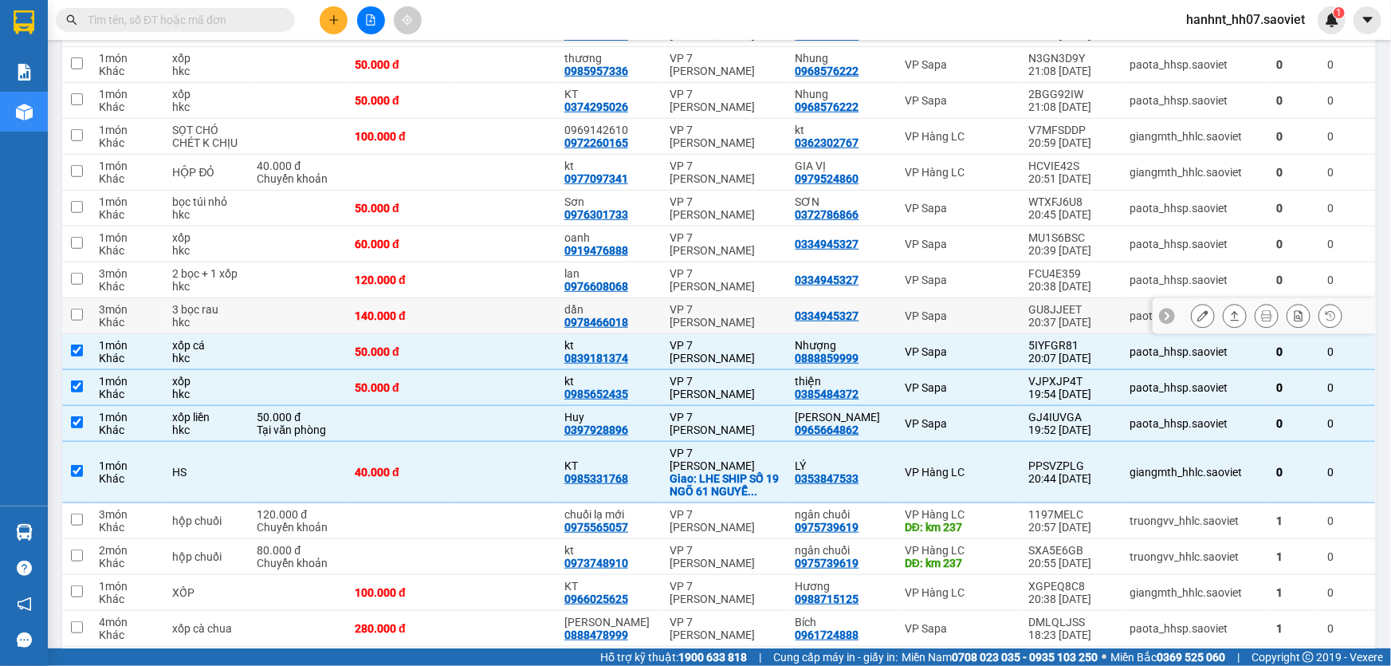
click at [124, 312] on div "3 món" at bounding box center [127, 309] width 57 height 13
checkbox input "true"
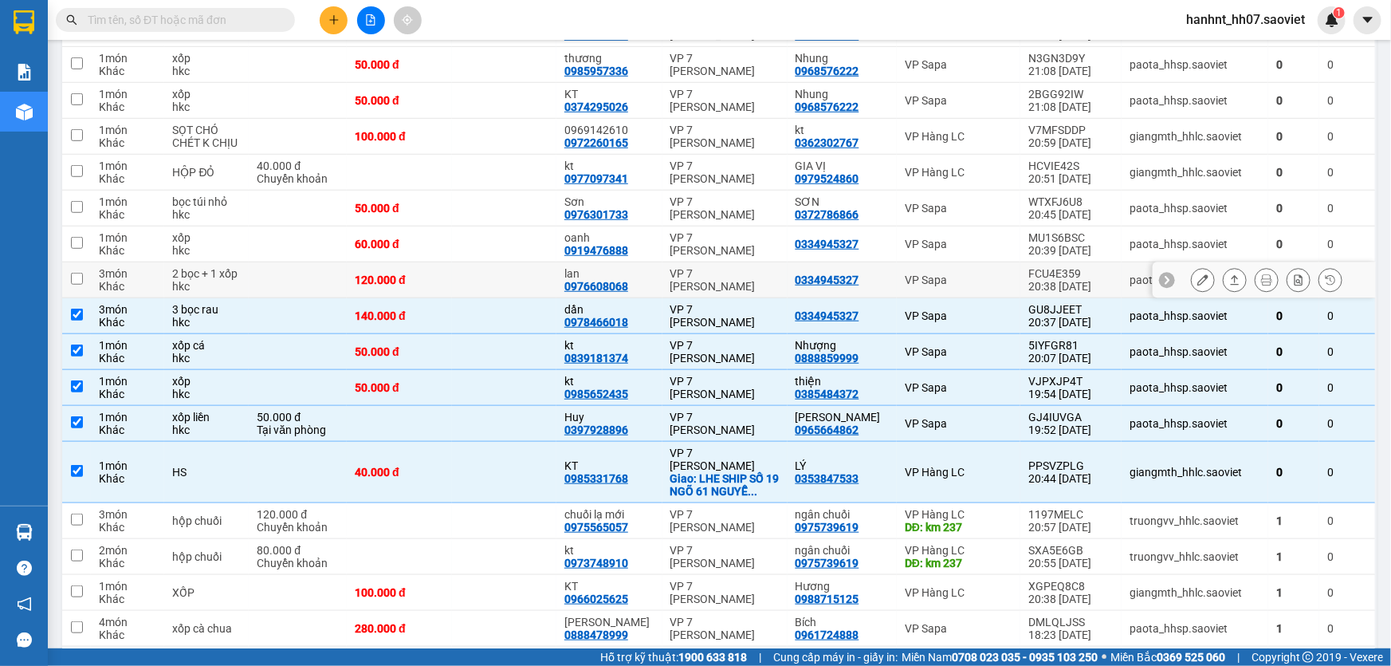
click at [126, 280] on div "Khác" at bounding box center [127, 286] width 57 height 13
checkbox input "true"
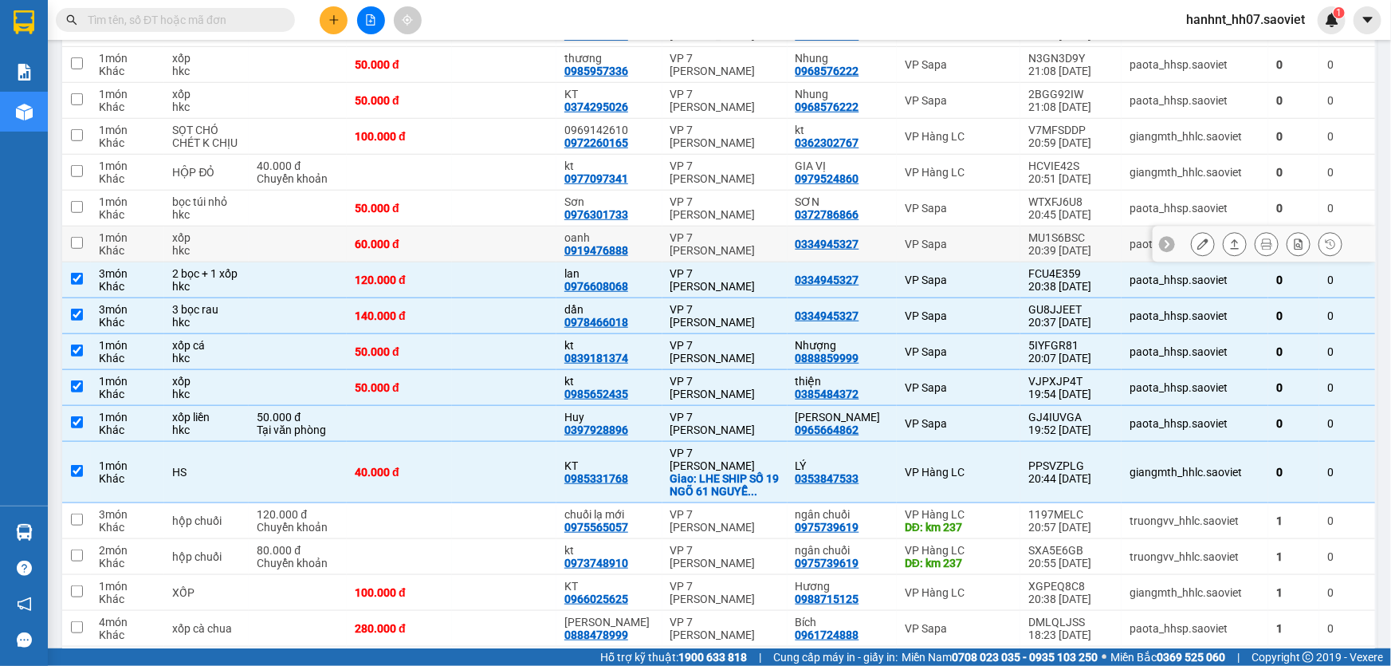
click at [132, 245] on div "Khác" at bounding box center [127, 250] width 57 height 13
checkbox input "true"
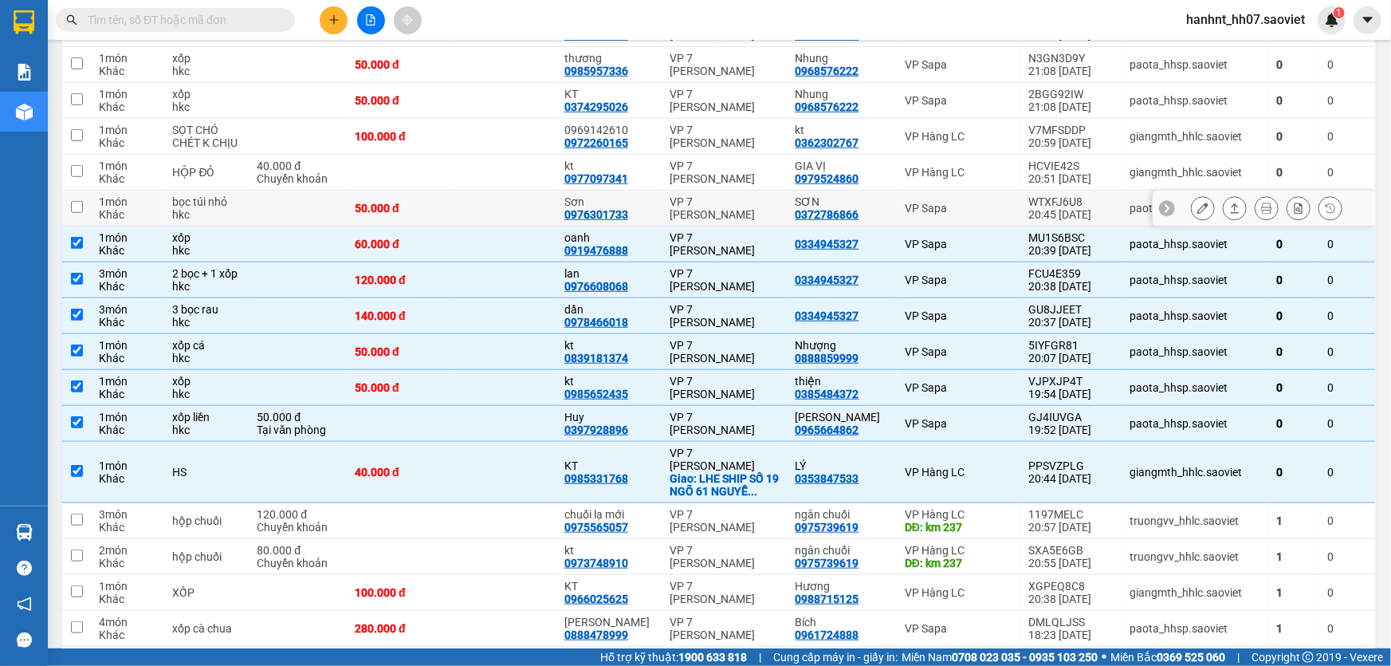
click at [127, 208] on div "Khác" at bounding box center [127, 214] width 57 height 13
checkbox input "true"
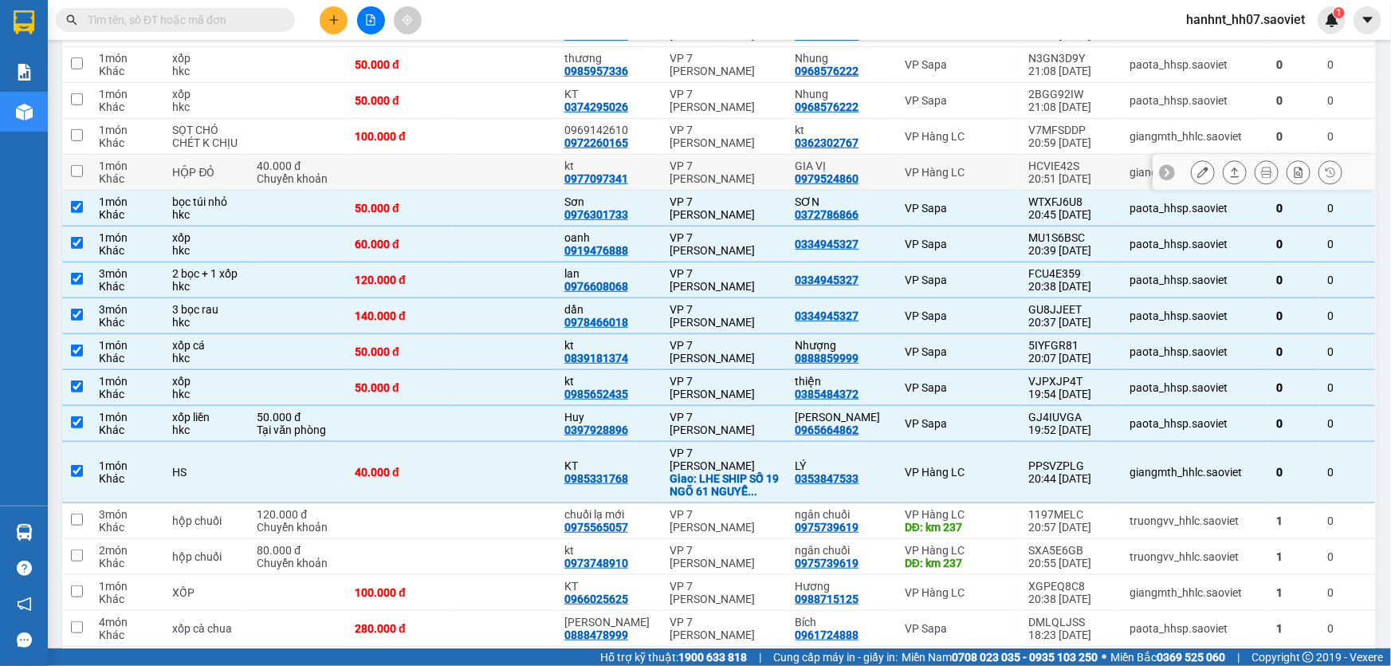
click at [127, 169] on div "1 món" at bounding box center [127, 165] width 57 height 13
checkbox input "true"
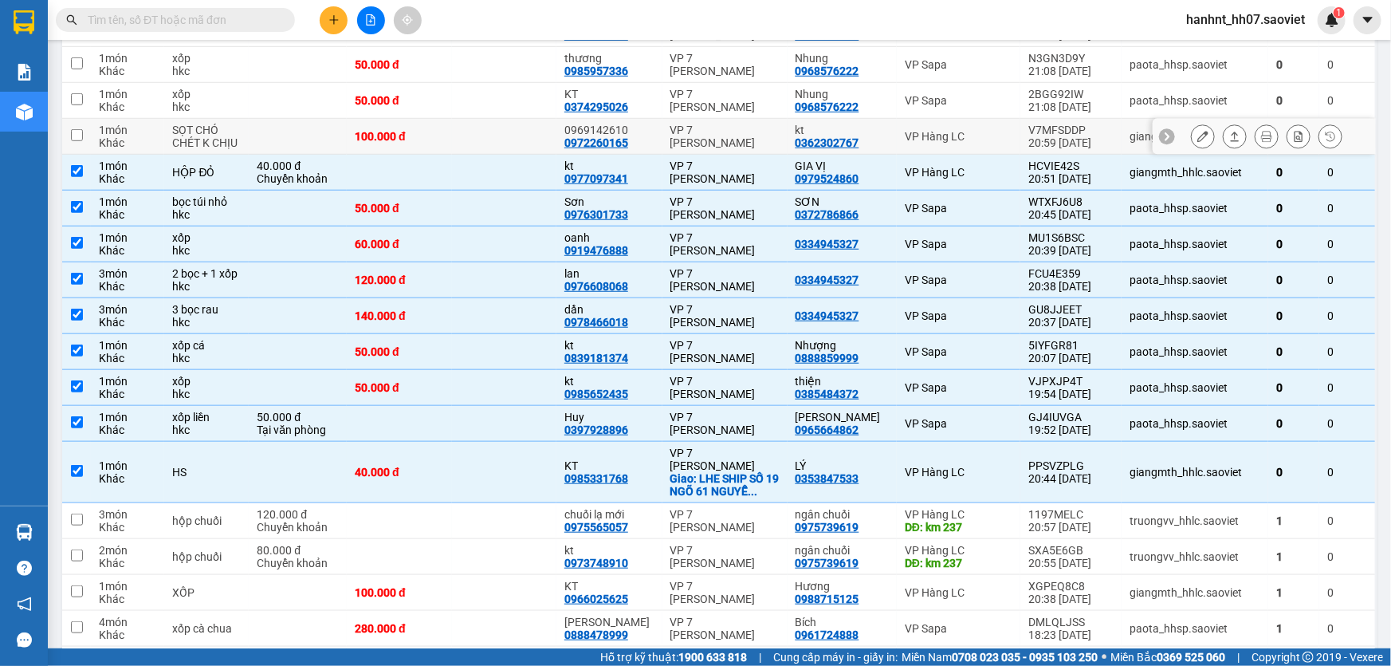
click at [115, 132] on div "1 món" at bounding box center [127, 130] width 57 height 13
checkbox input "true"
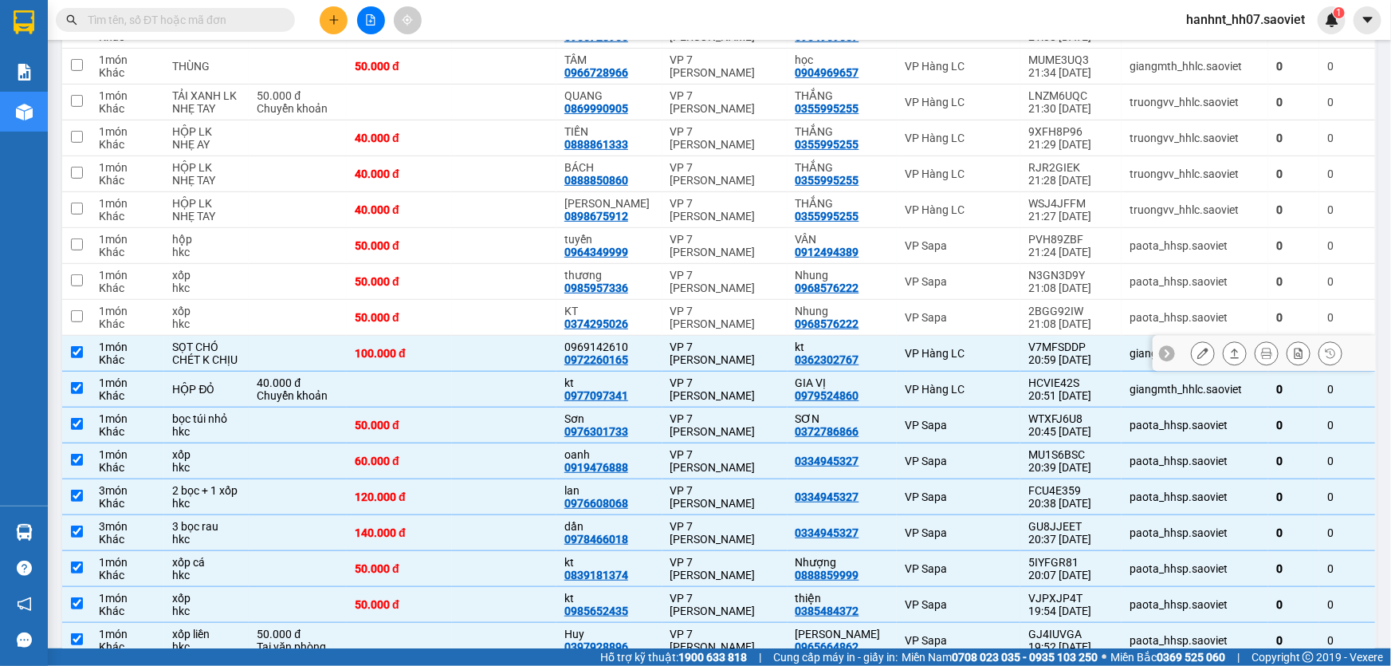
scroll to position [289, 0]
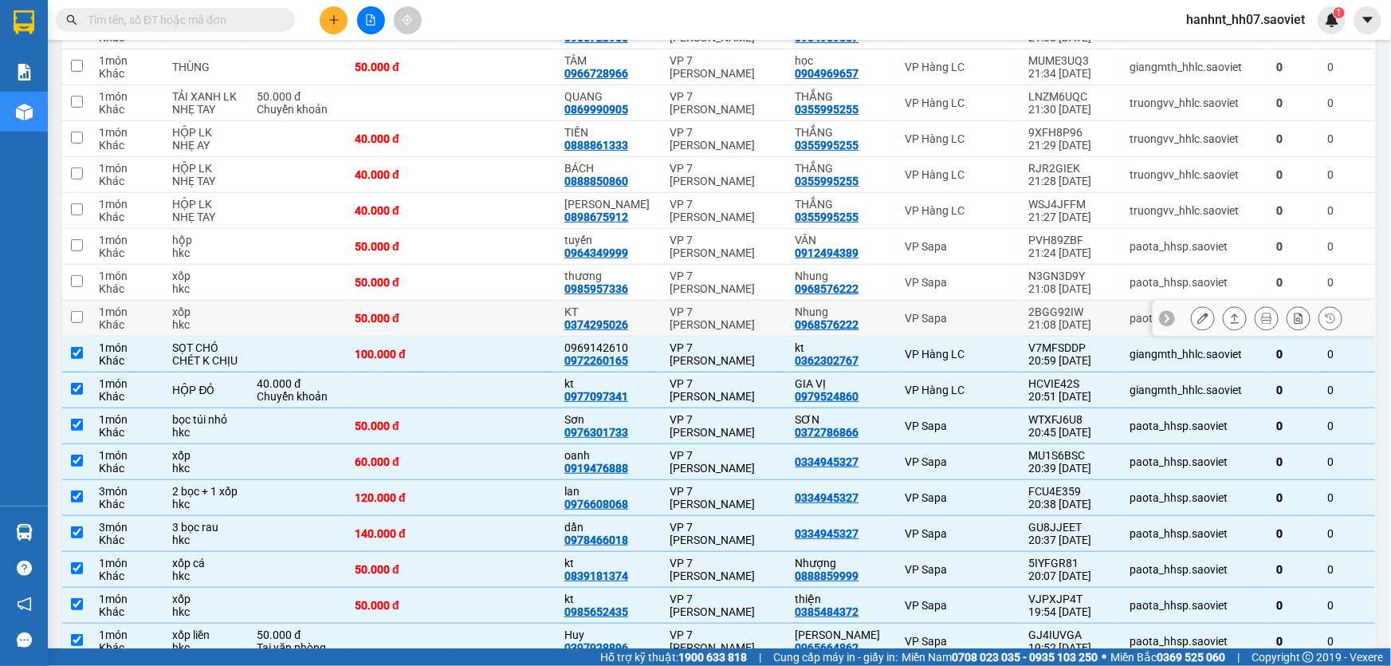
click at [108, 314] on div "1 món" at bounding box center [127, 311] width 57 height 13
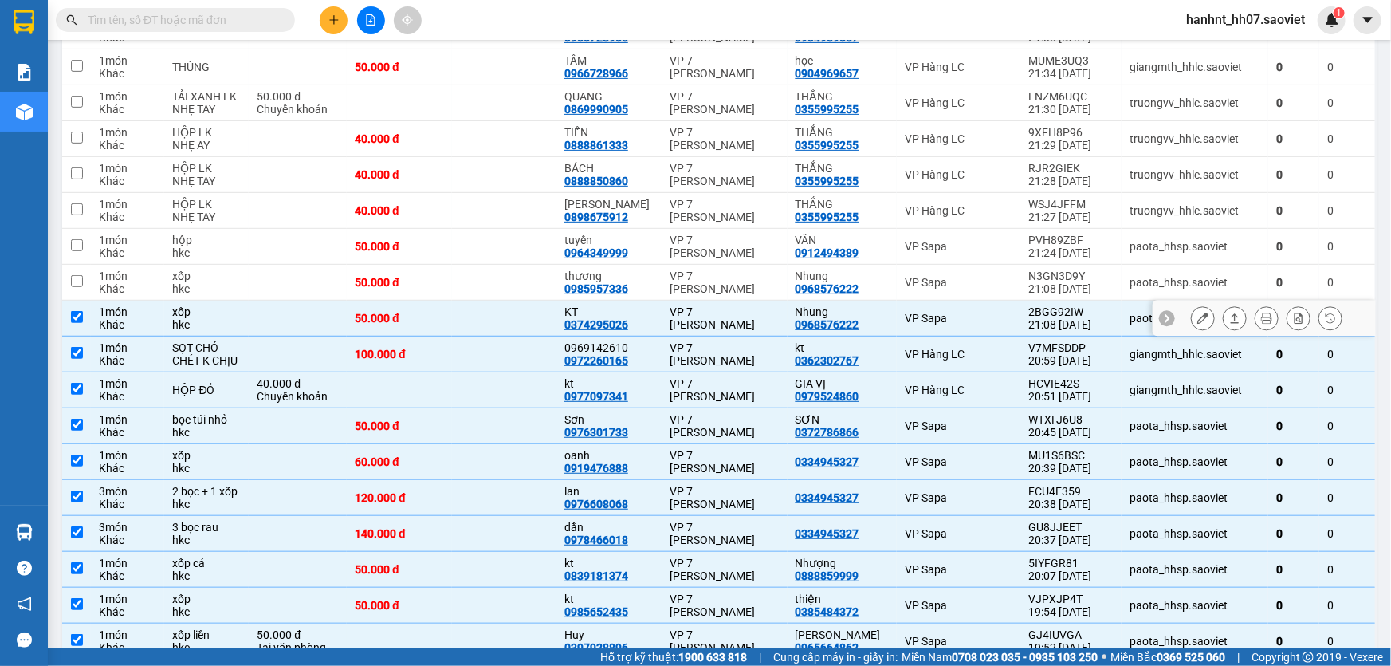
checkbox input "true"
click at [116, 282] on div "Khác" at bounding box center [127, 288] width 57 height 13
checkbox input "true"
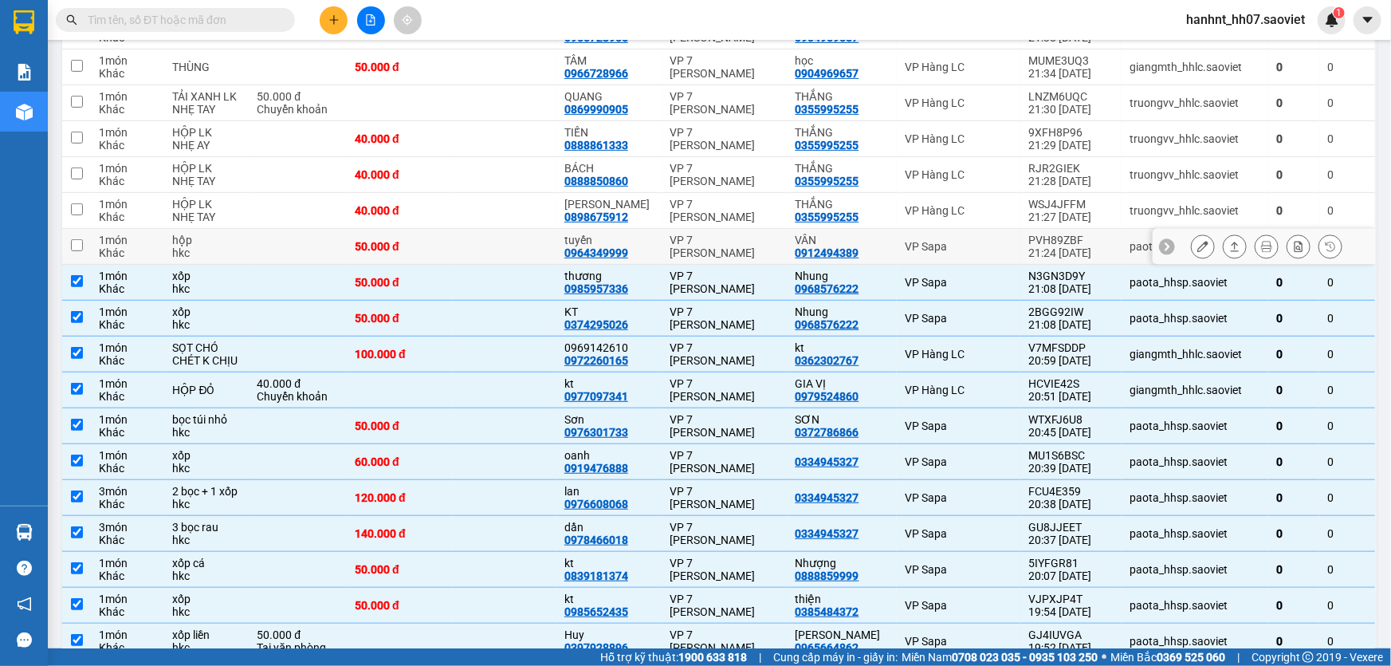
click at [120, 236] on div "1 món" at bounding box center [127, 240] width 57 height 13
checkbox input "true"
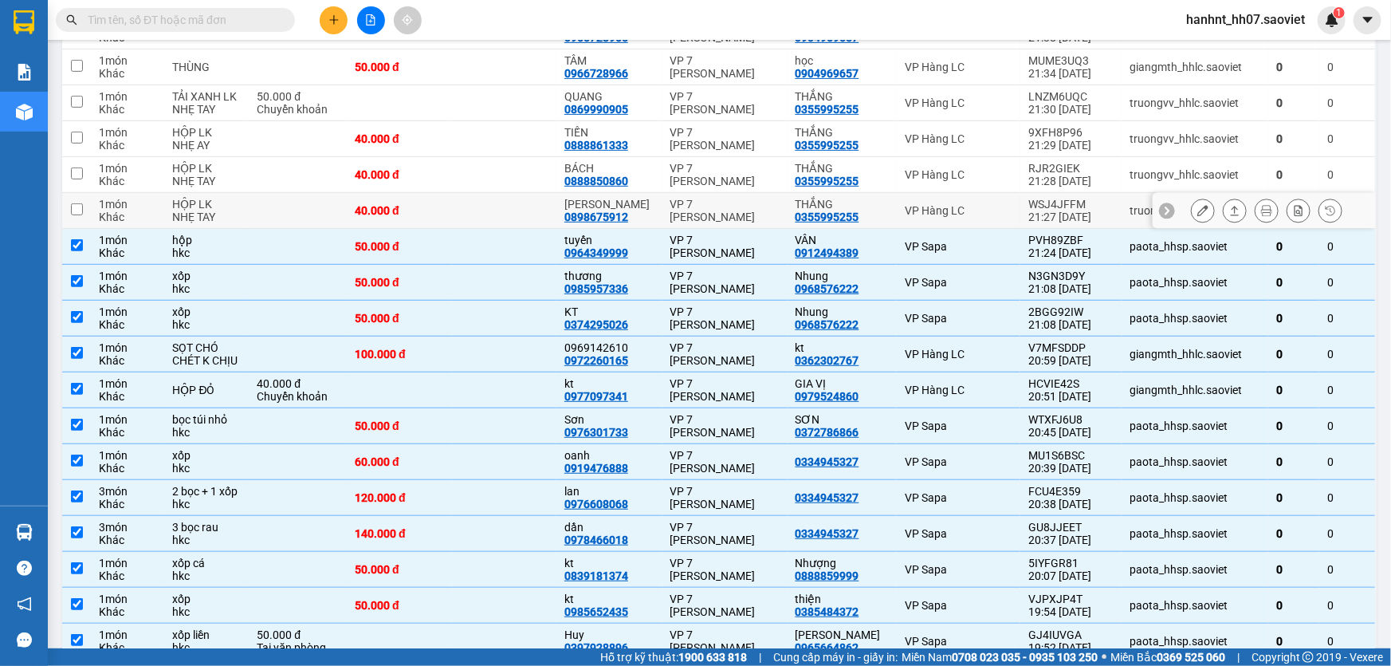
click at [124, 203] on div "1 món" at bounding box center [127, 204] width 57 height 13
checkbox input "true"
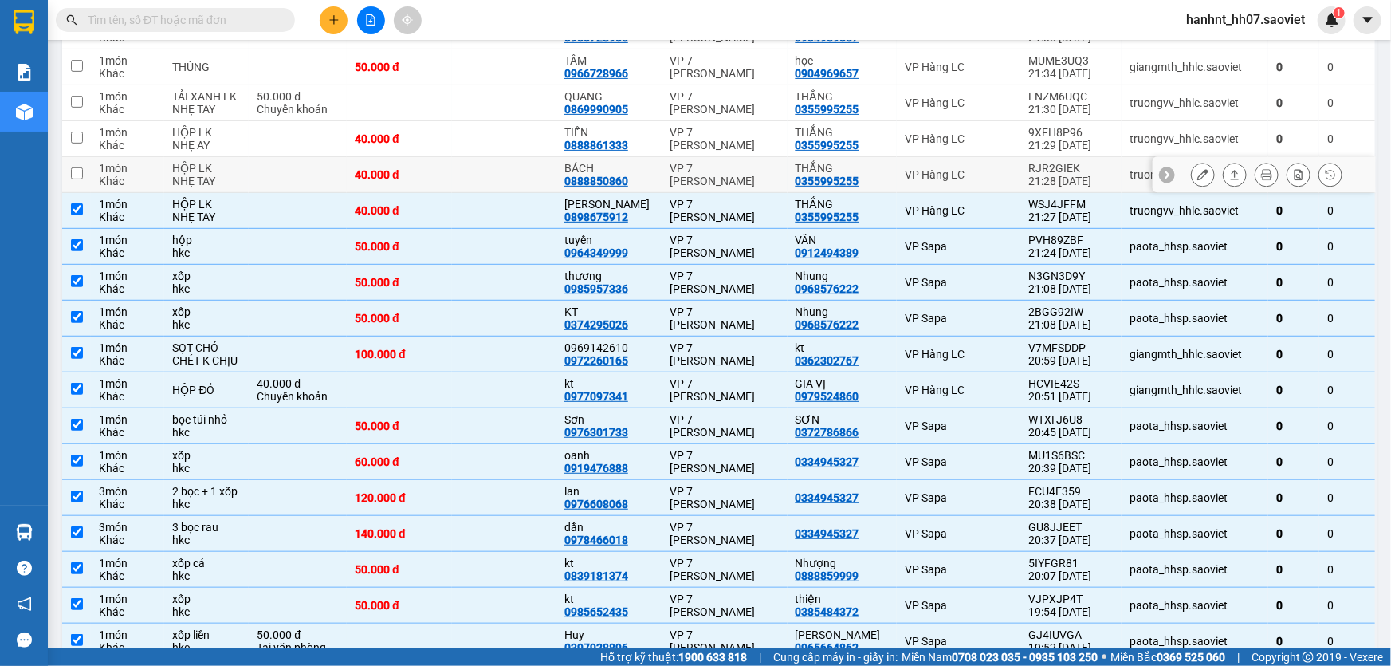
click at [123, 171] on div "1 món" at bounding box center [127, 168] width 57 height 13
checkbox input "true"
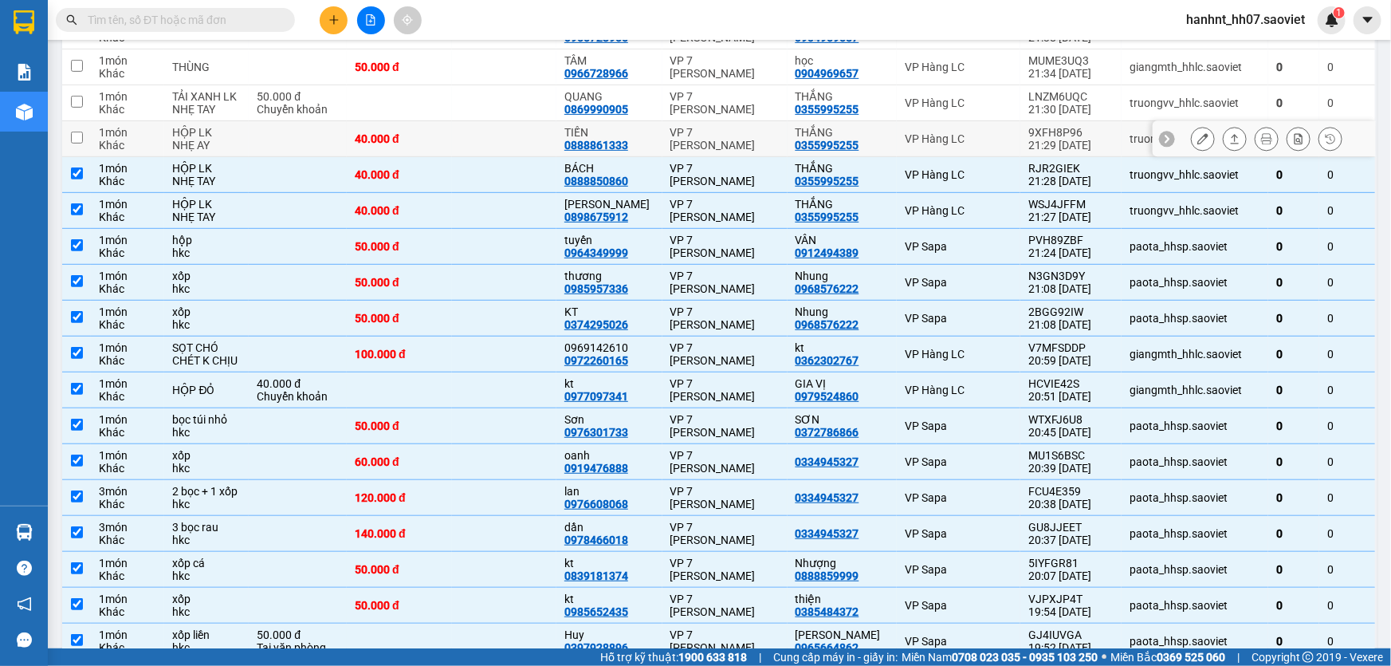
click at [120, 139] on div "Khác" at bounding box center [127, 145] width 57 height 13
checkbox input "true"
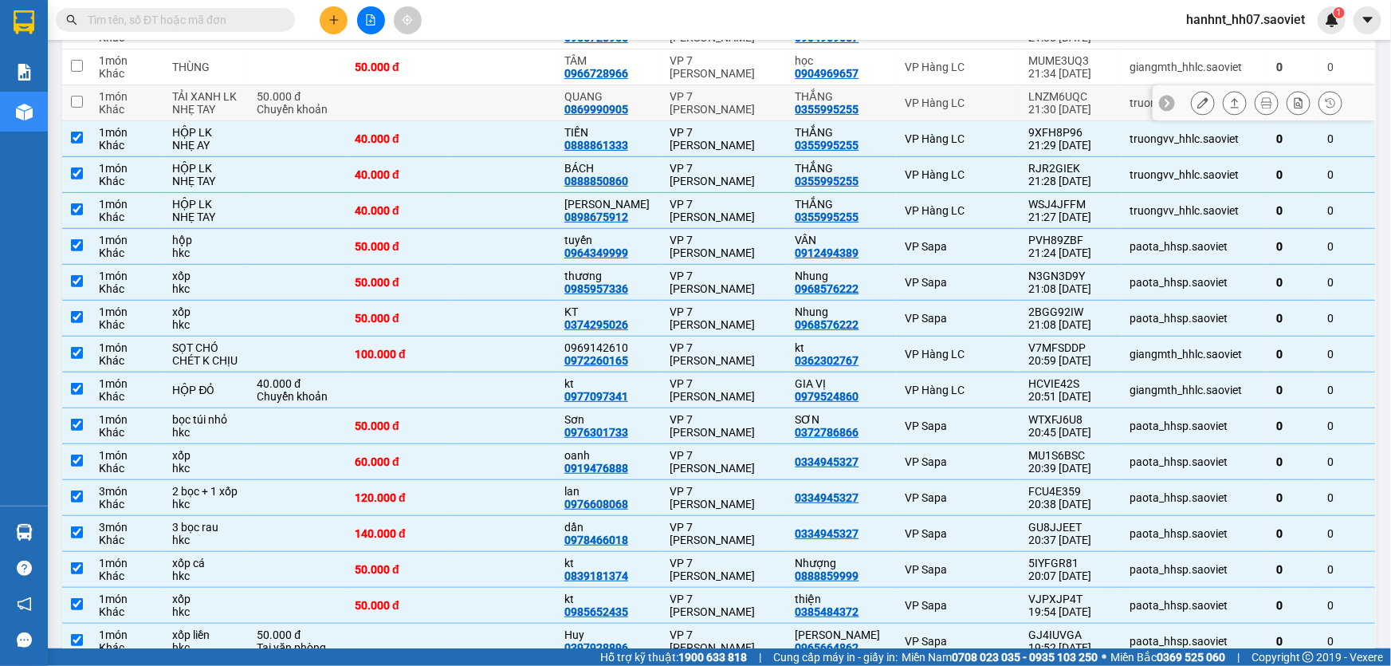
click at [120, 99] on div "1 món" at bounding box center [127, 96] width 57 height 13
checkbox input "true"
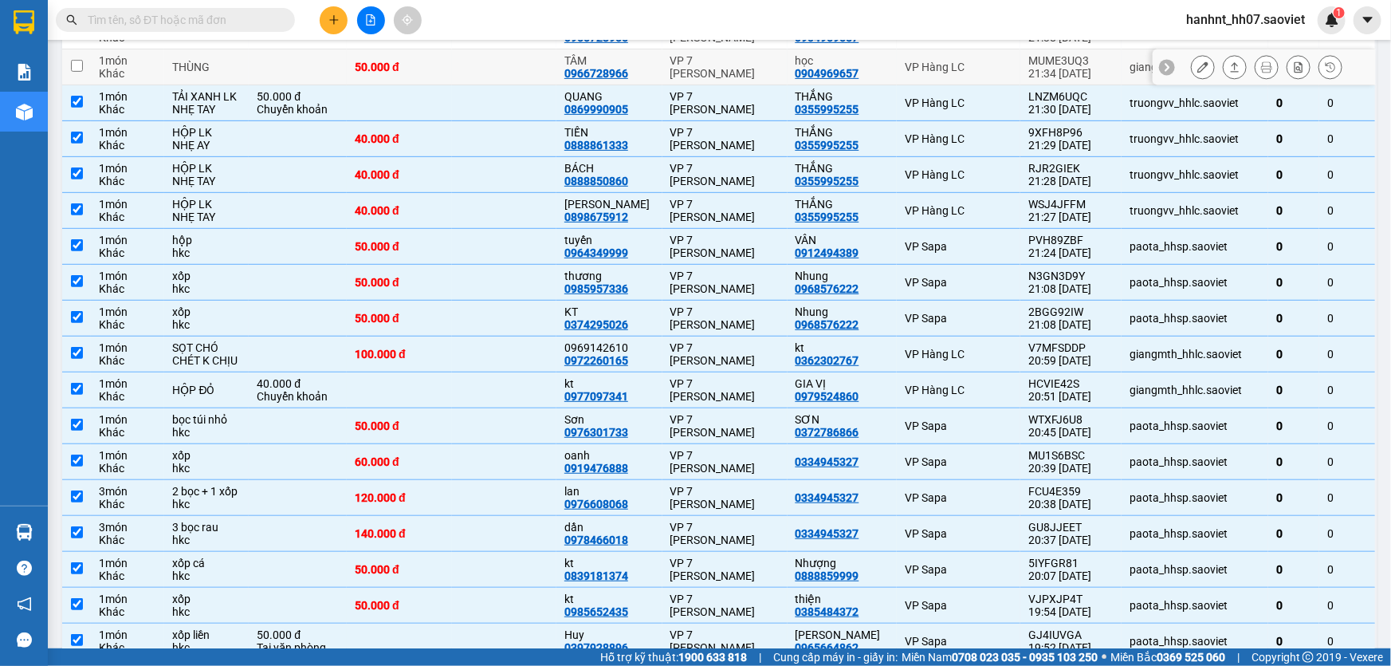
click at [118, 74] on div "Khác" at bounding box center [127, 73] width 57 height 13
checkbox input "true"
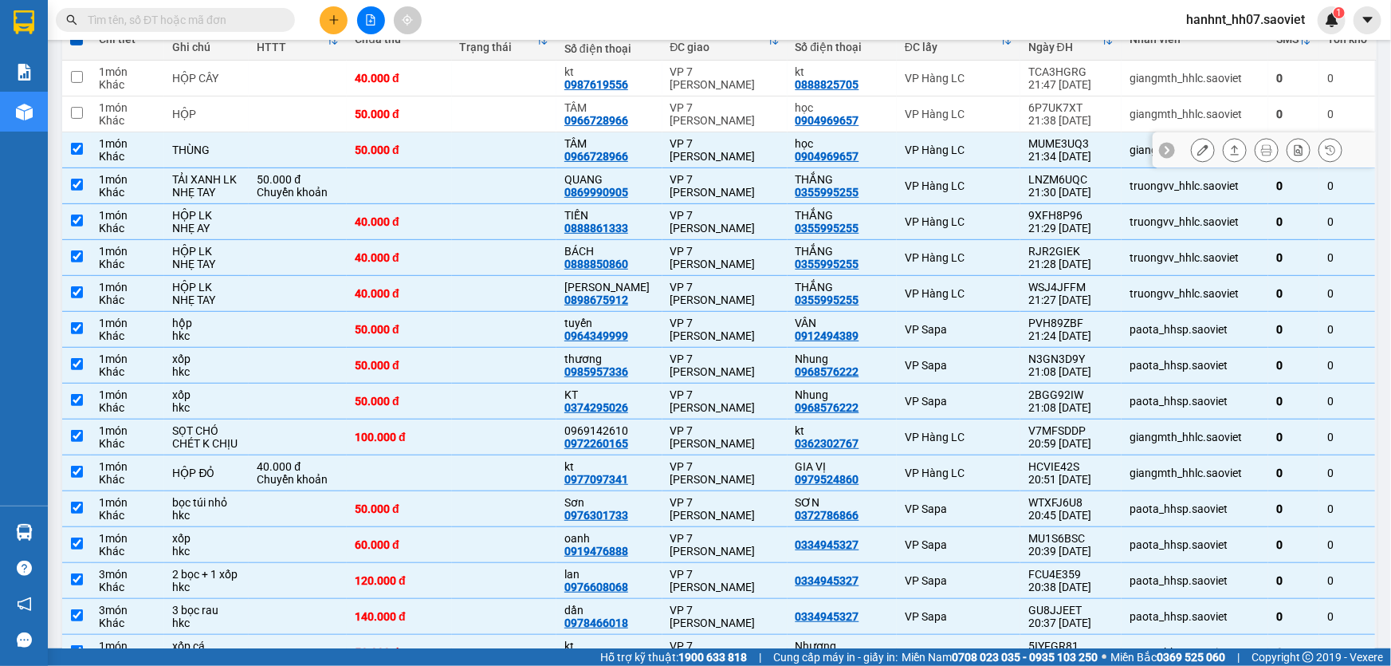
scroll to position [72, 0]
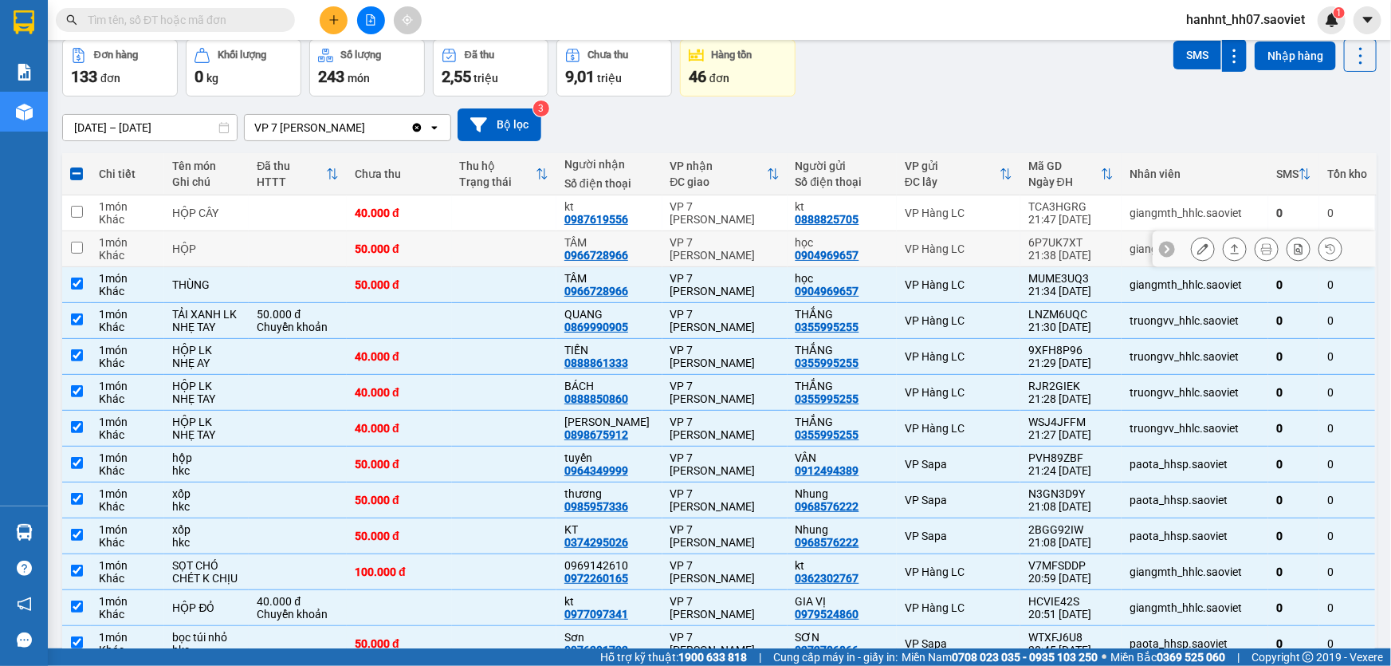
click at [109, 250] on div "Khác" at bounding box center [127, 255] width 57 height 13
checkbox input "true"
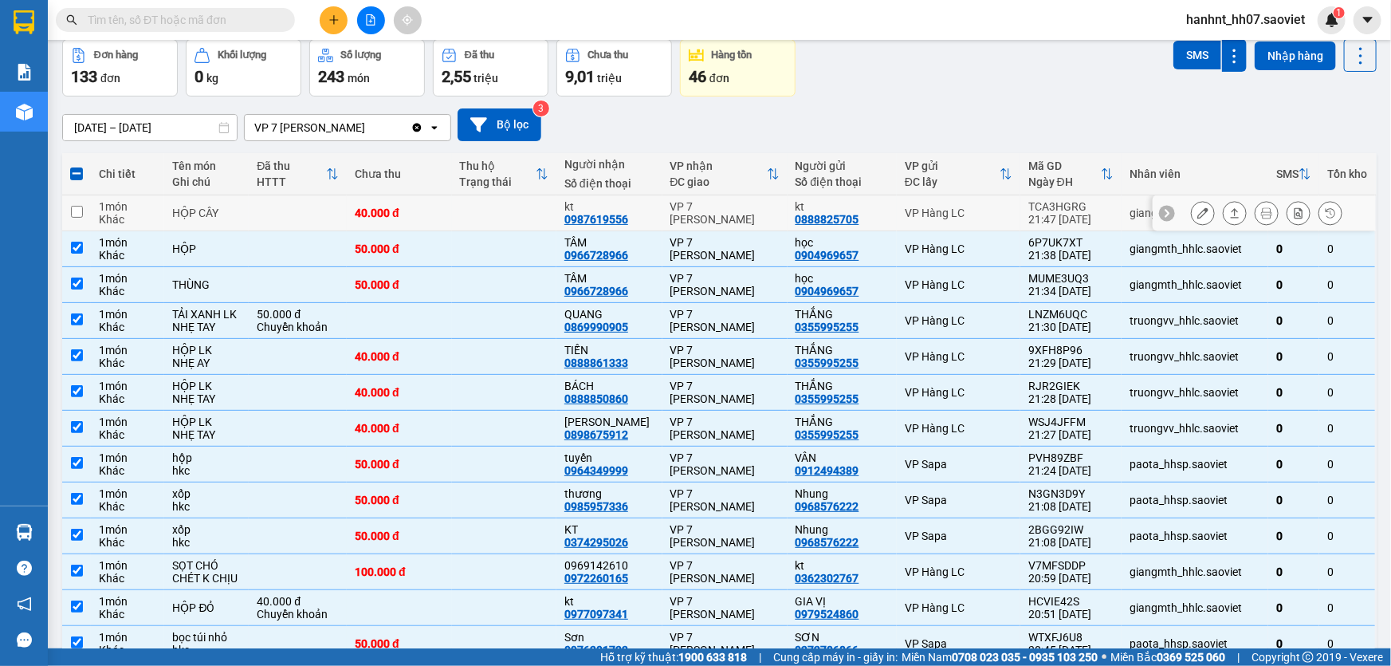
click at [123, 210] on div "1 món" at bounding box center [127, 206] width 57 height 13
checkbox input "true"
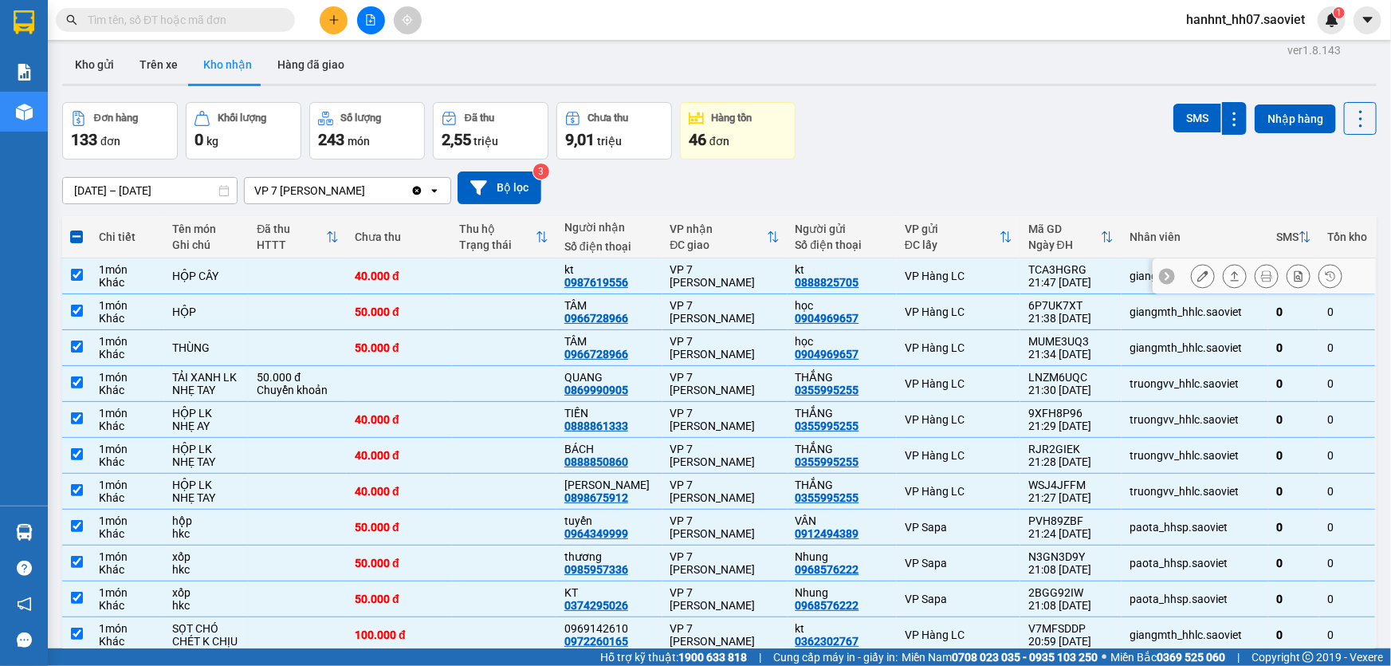
scroll to position [0, 0]
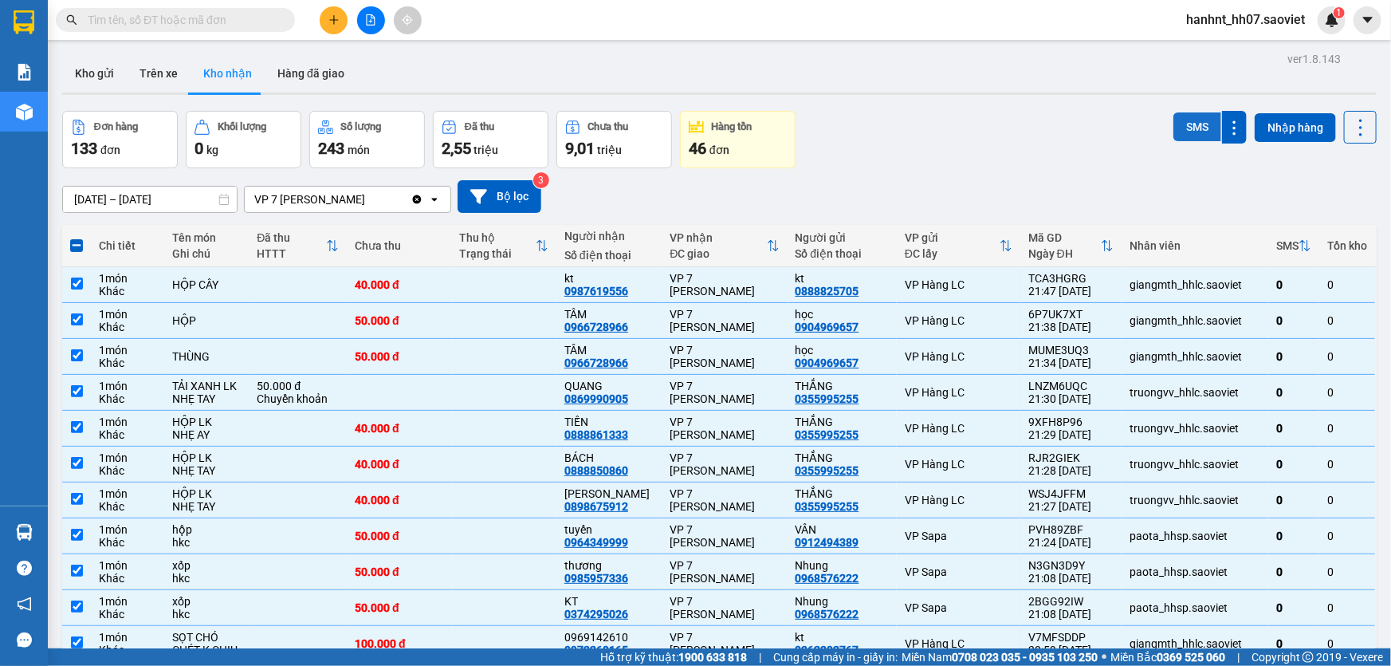
click at [1183, 119] on button "SMS" at bounding box center [1197, 126] width 48 height 29
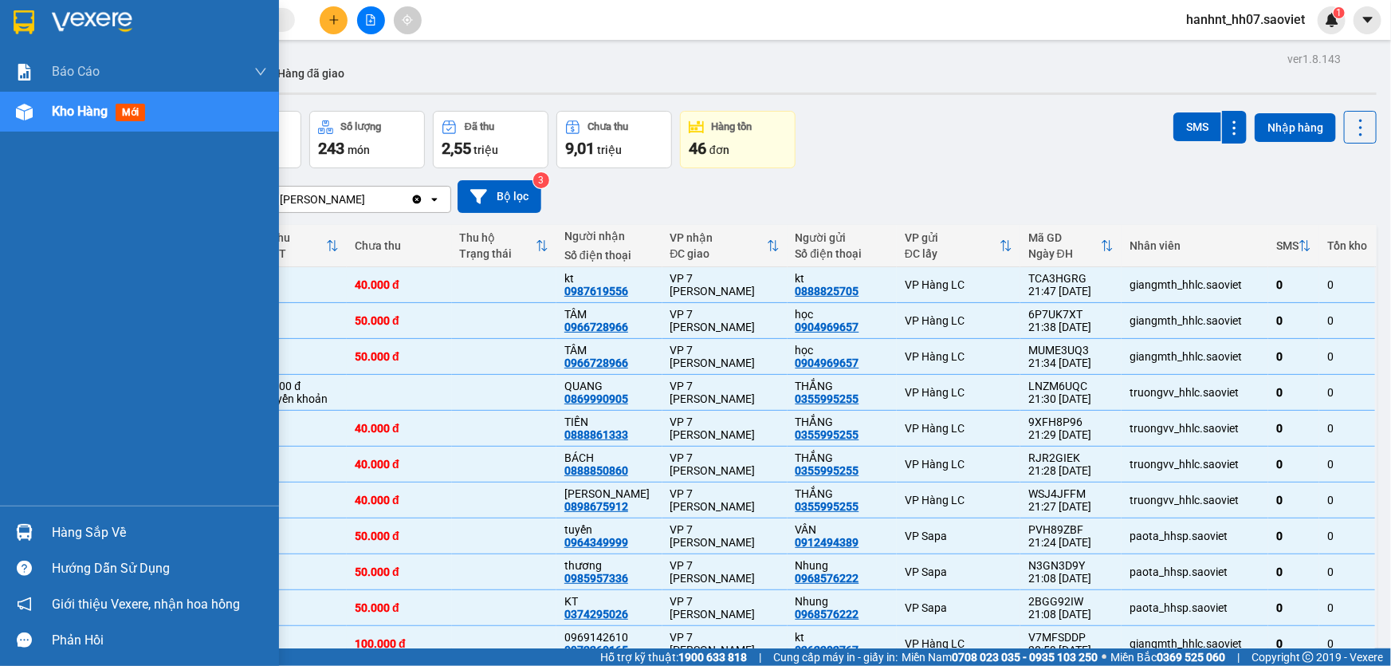
click at [87, 537] on div "Hàng sắp về" at bounding box center [159, 533] width 215 height 24
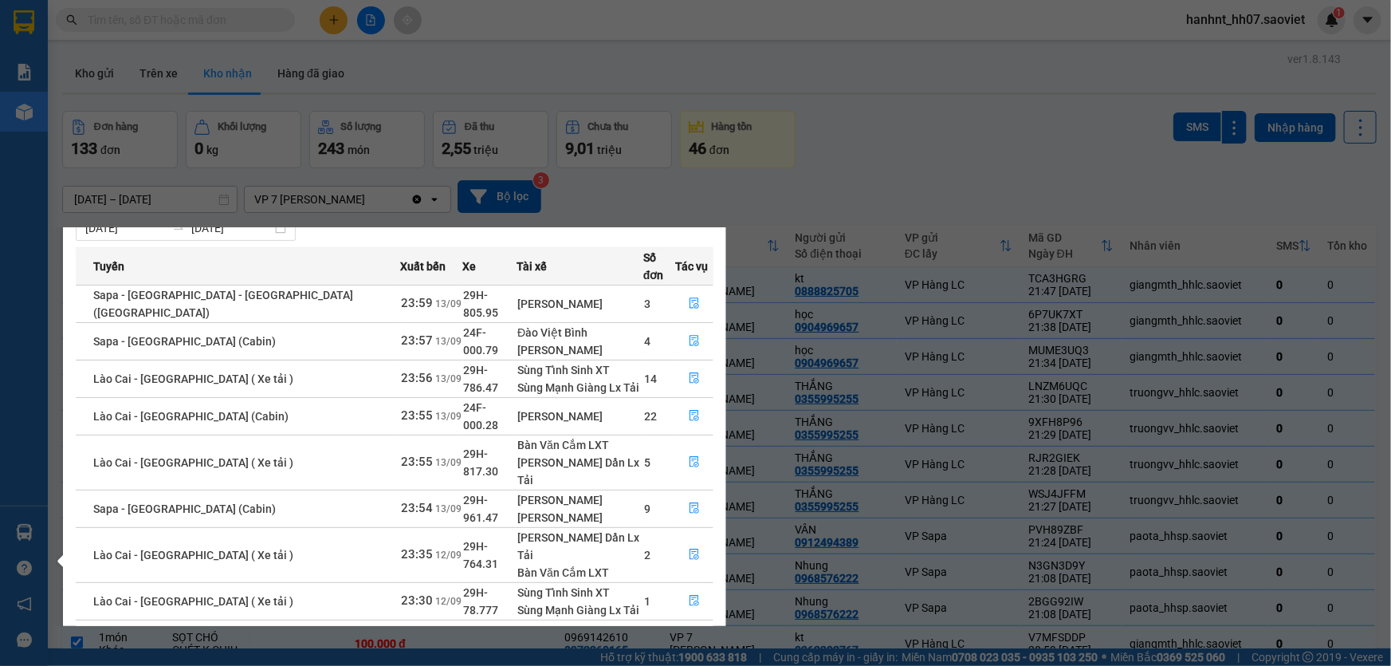
scroll to position [72, 0]
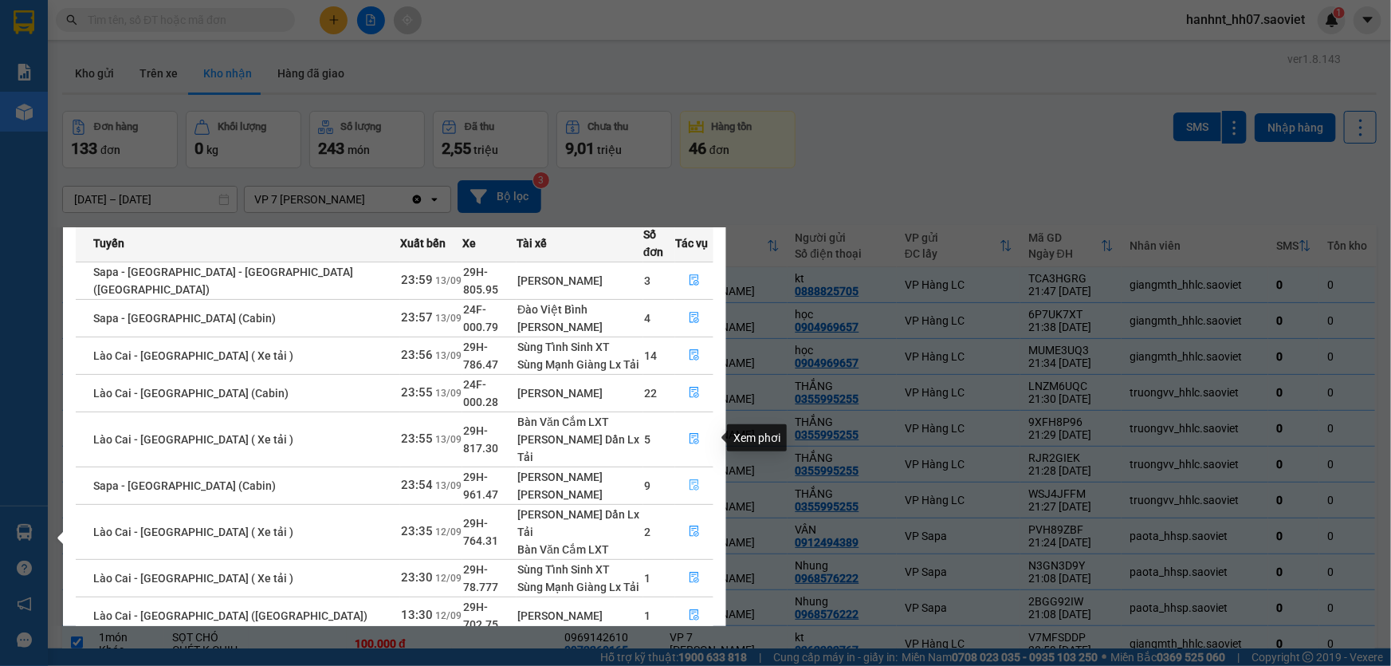
click at [690, 479] on icon "file-done" at bounding box center [694, 484] width 11 height 11
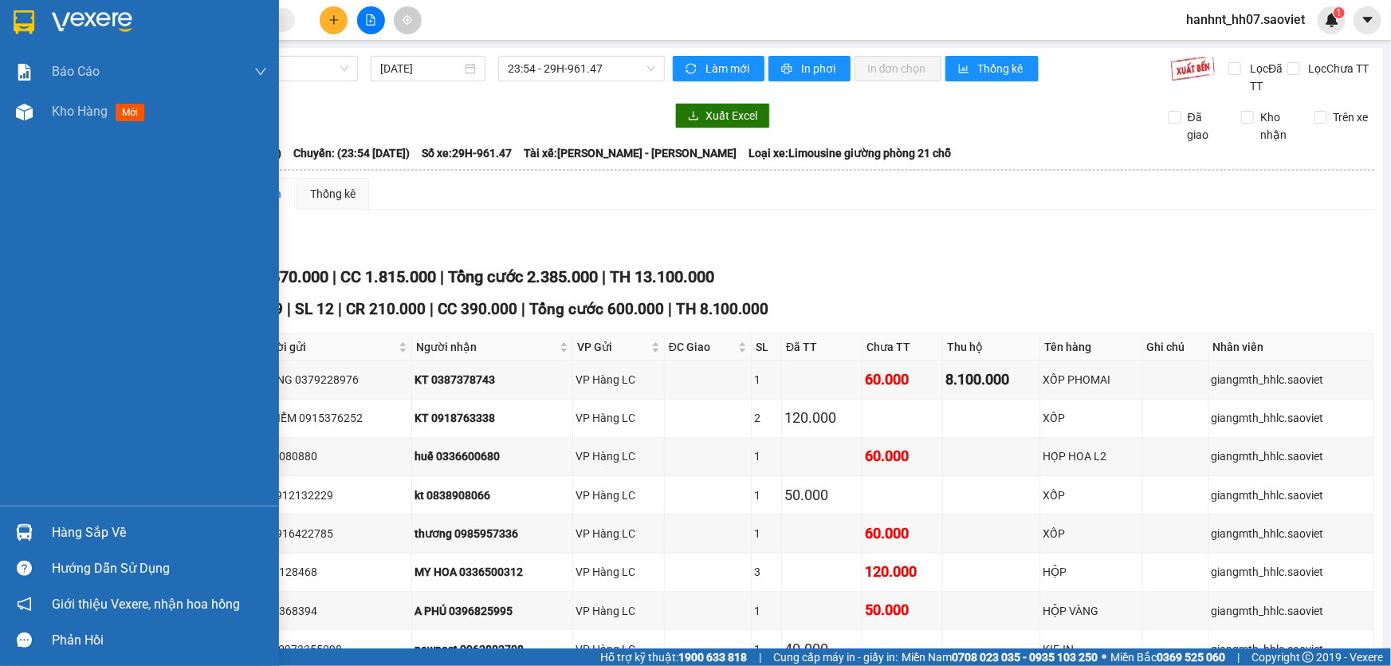
click at [104, 526] on div "Hàng sắp về" at bounding box center [159, 533] width 215 height 24
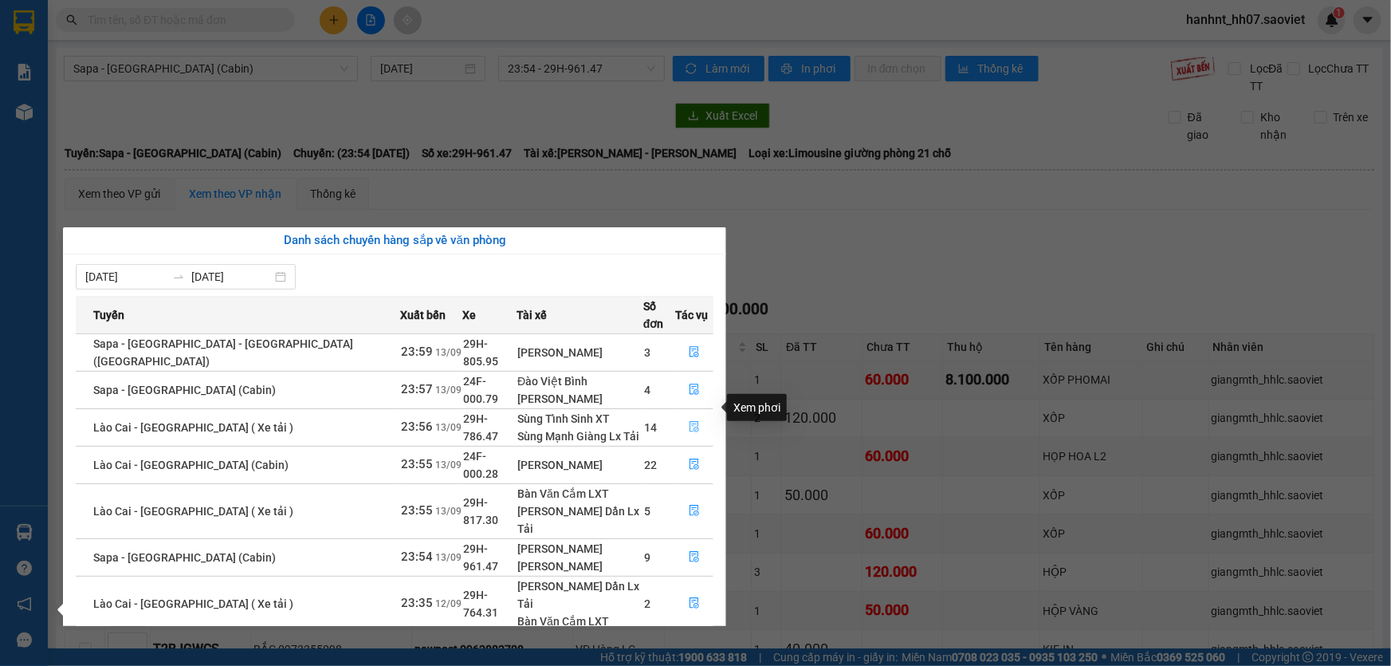
click at [692, 421] on icon "file-done" at bounding box center [694, 426] width 11 height 11
